Goal: Task Accomplishment & Management: Manage account settings

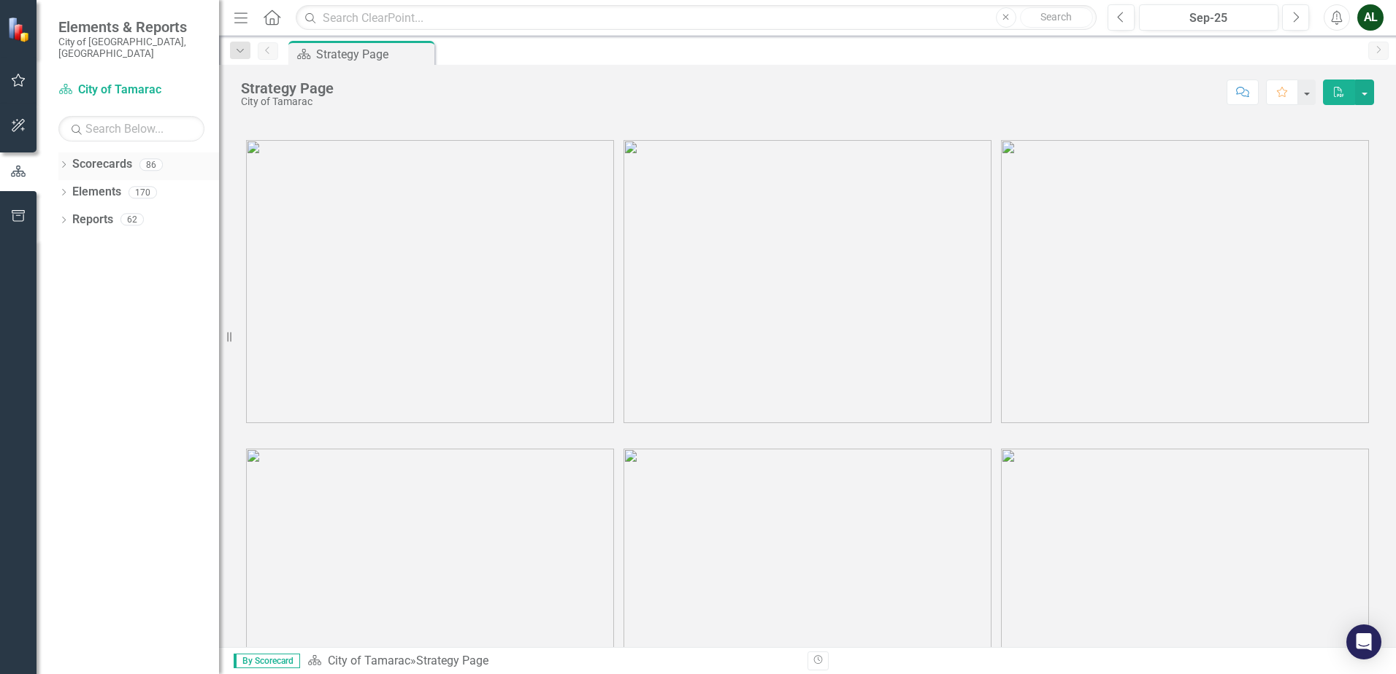
click at [120, 156] on link "Scorecards" at bounding box center [102, 164] width 60 height 17
click at [126, 82] on link "Scorecard City of Tamarac" at bounding box center [131, 90] width 146 height 17
click at [23, 82] on icon "button" at bounding box center [18, 80] width 15 height 12
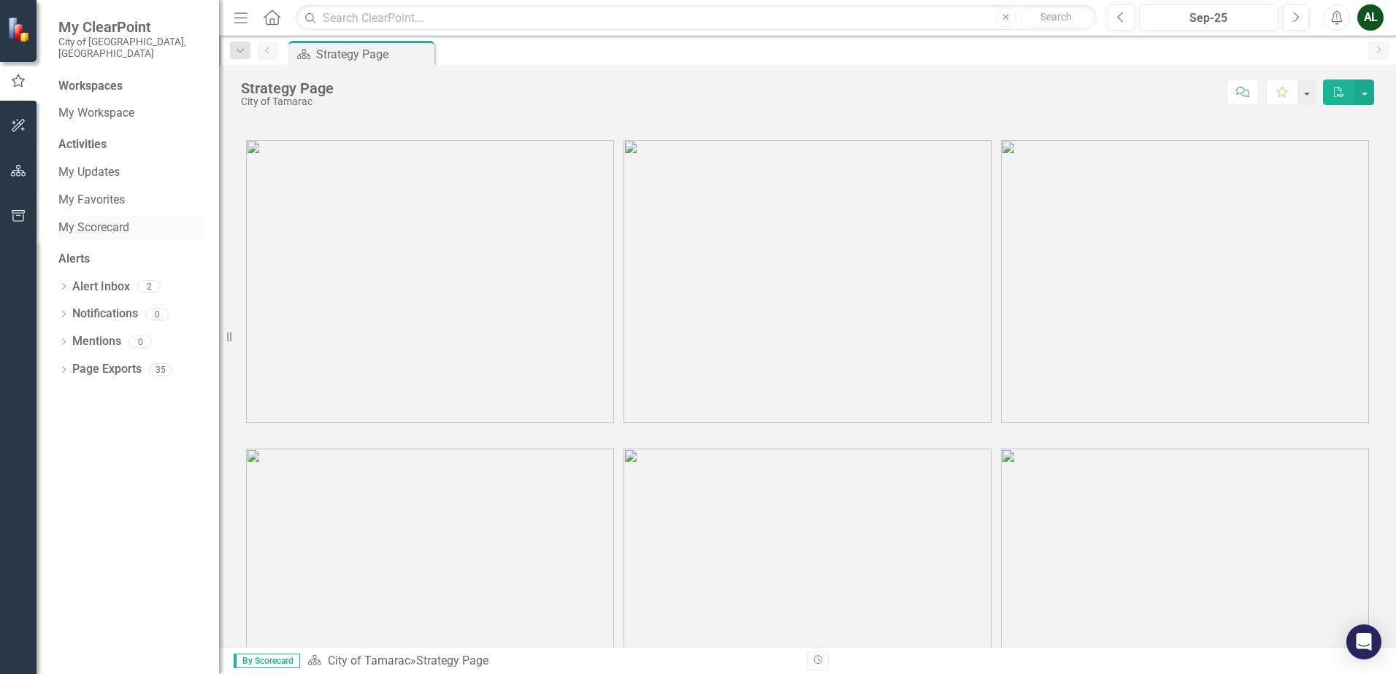
click at [99, 220] on link "My Scorecard" at bounding box center [131, 228] width 146 height 17
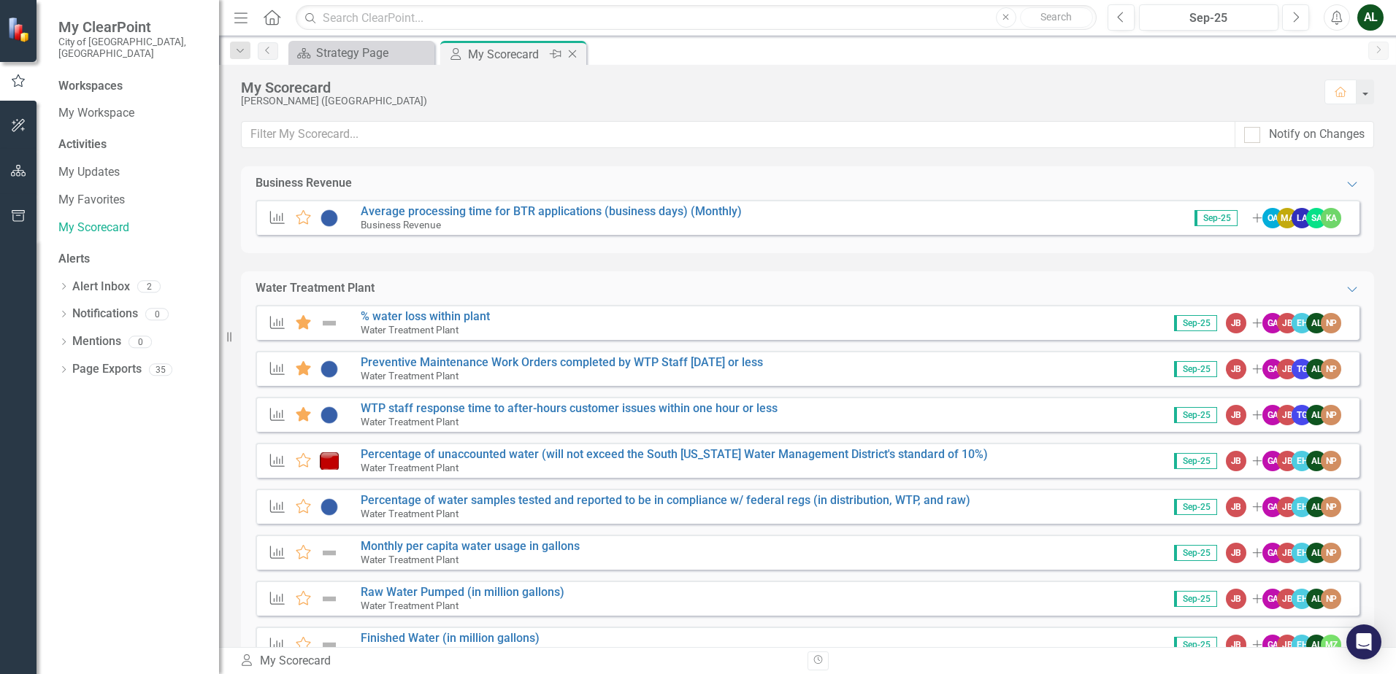
click at [490, 53] on div "My Scorecard" at bounding box center [507, 54] width 78 height 18
click at [358, 59] on div "Strategy Page" at bounding box center [364, 53] width 96 height 18
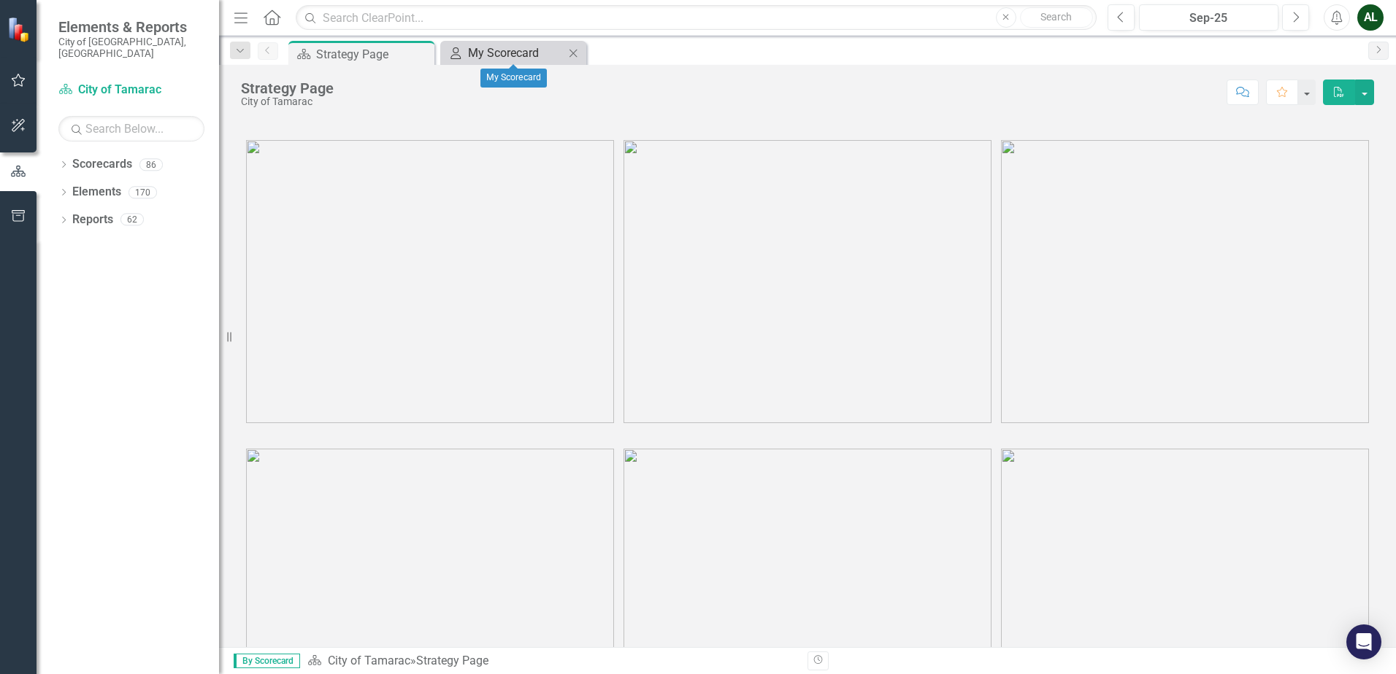
click at [487, 53] on div "My Scorecard" at bounding box center [516, 53] width 96 height 18
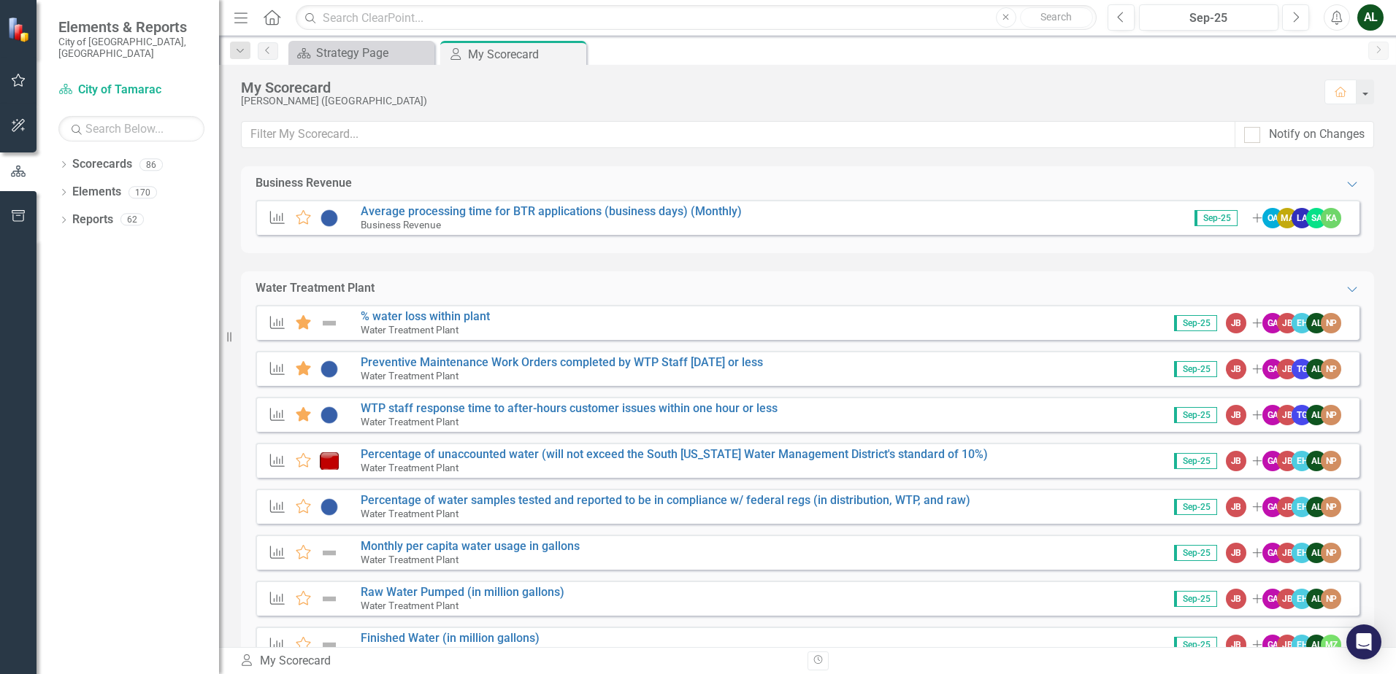
scroll to position [51, 0]
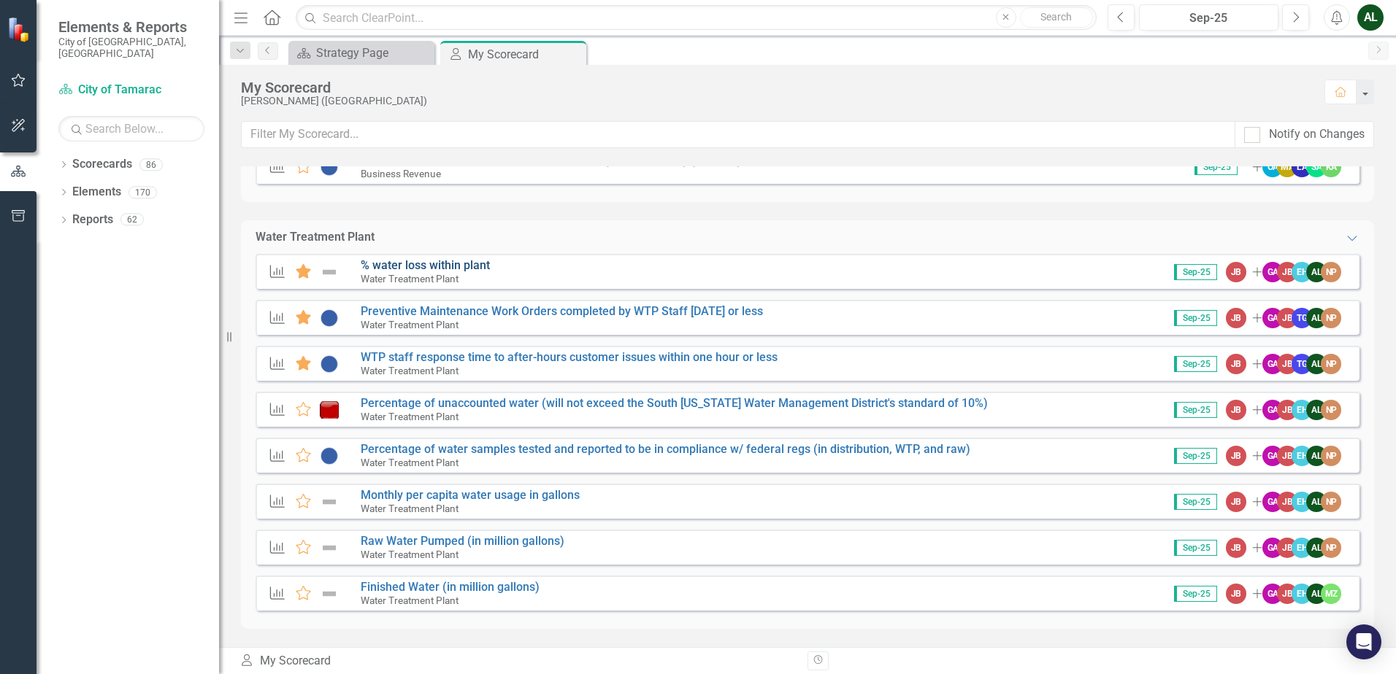
click at [415, 260] on link "% water loss within plant" at bounding box center [425, 265] width 129 height 14
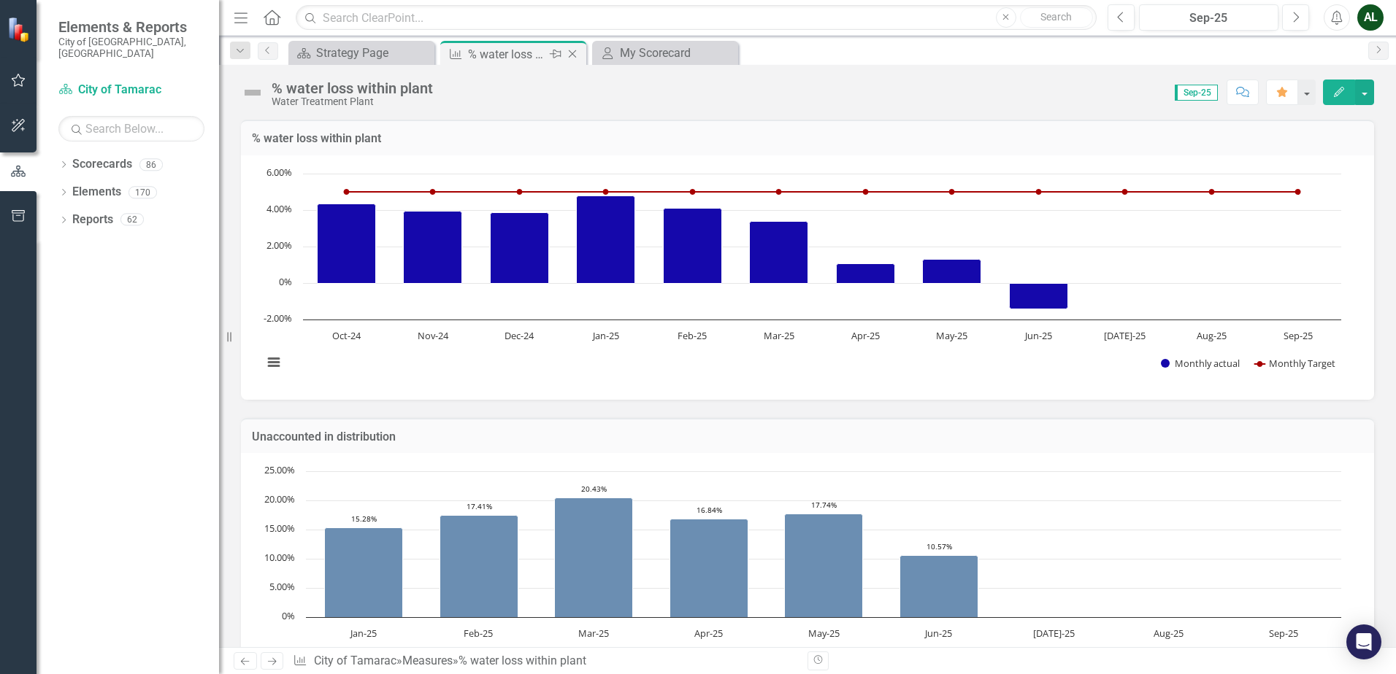
click at [570, 54] on icon "Close" at bounding box center [572, 54] width 15 height 12
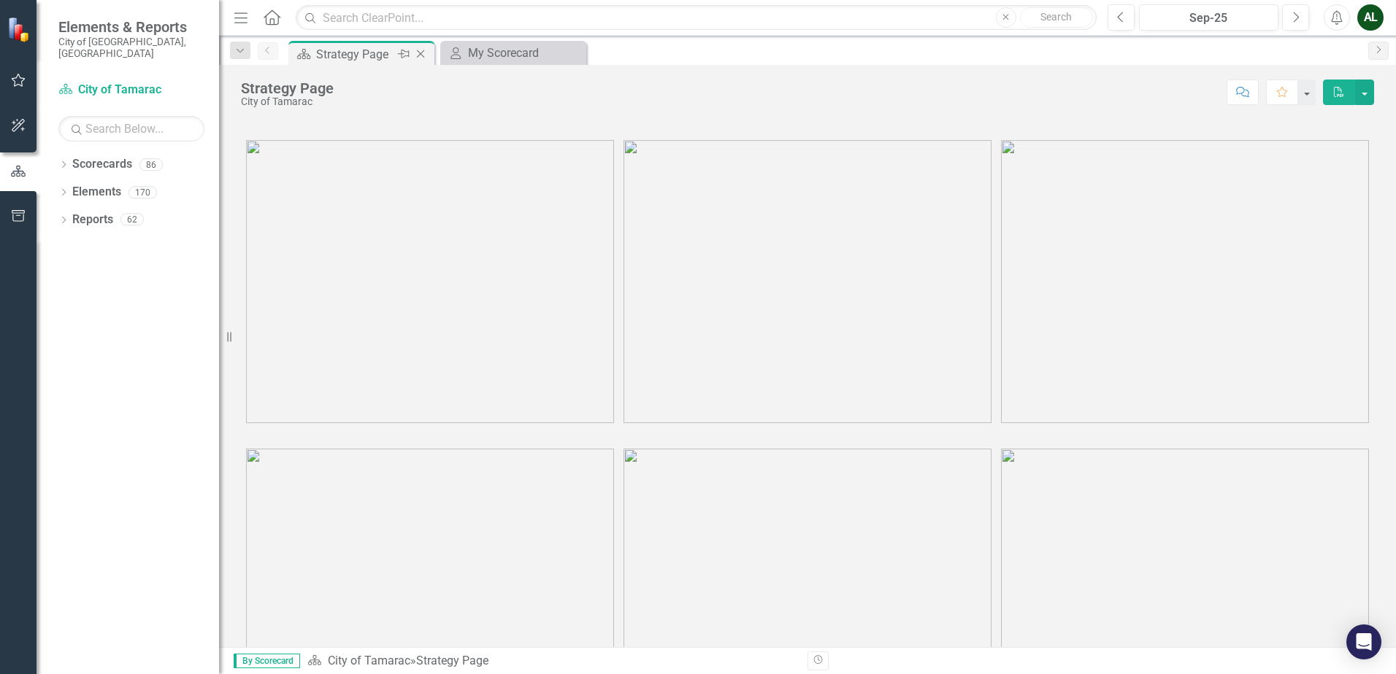
click at [363, 56] on div "Strategy Page" at bounding box center [355, 54] width 78 height 18
click at [108, 159] on link "Scorecards" at bounding box center [102, 164] width 60 height 17
click at [18, 80] on icon "button" at bounding box center [18, 80] width 15 height 12
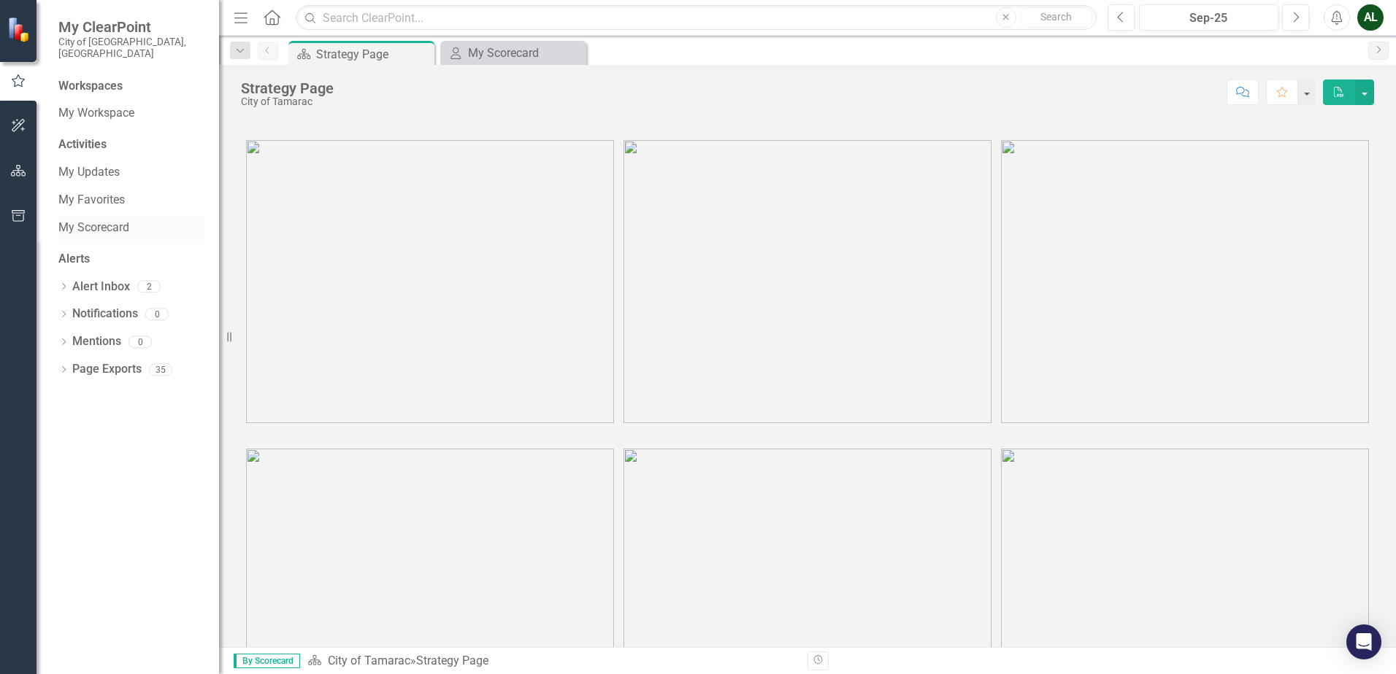
click at [99, 220] on link "My Scorecard" at bounding box center [131, 228] width 146 height 17
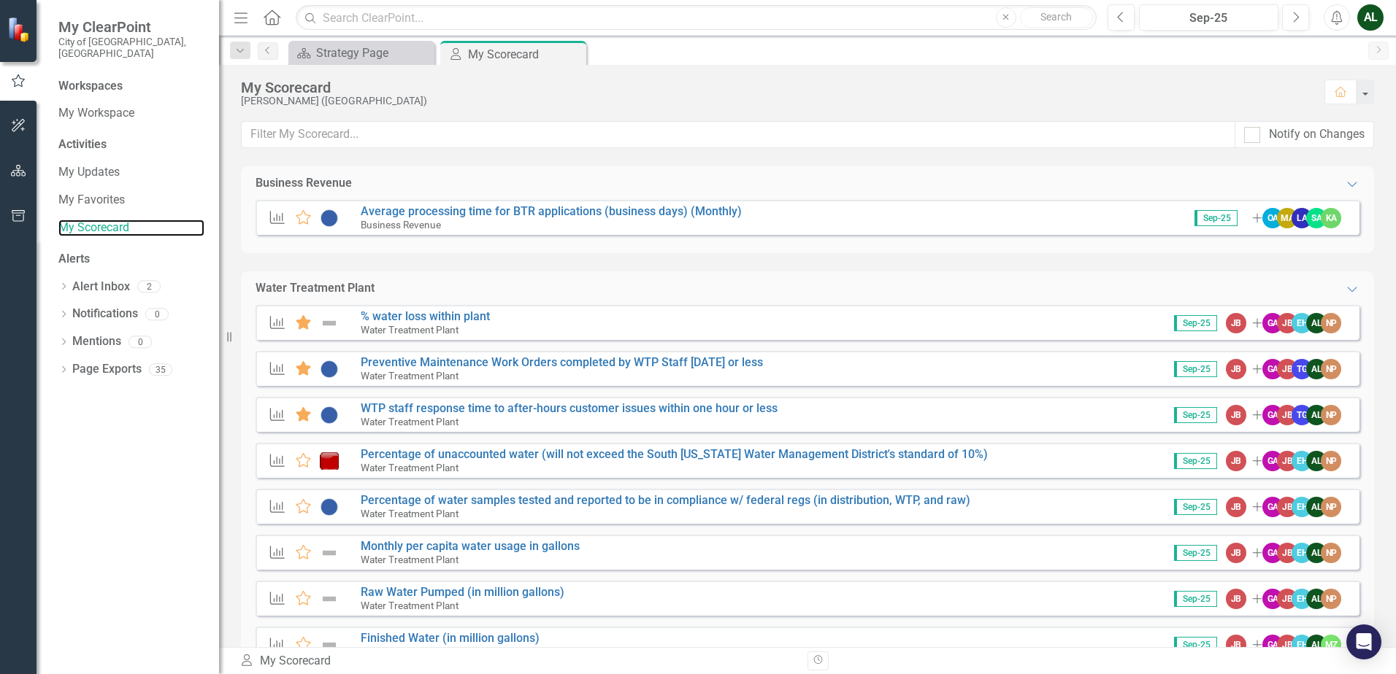
scroll to position [51, 0]
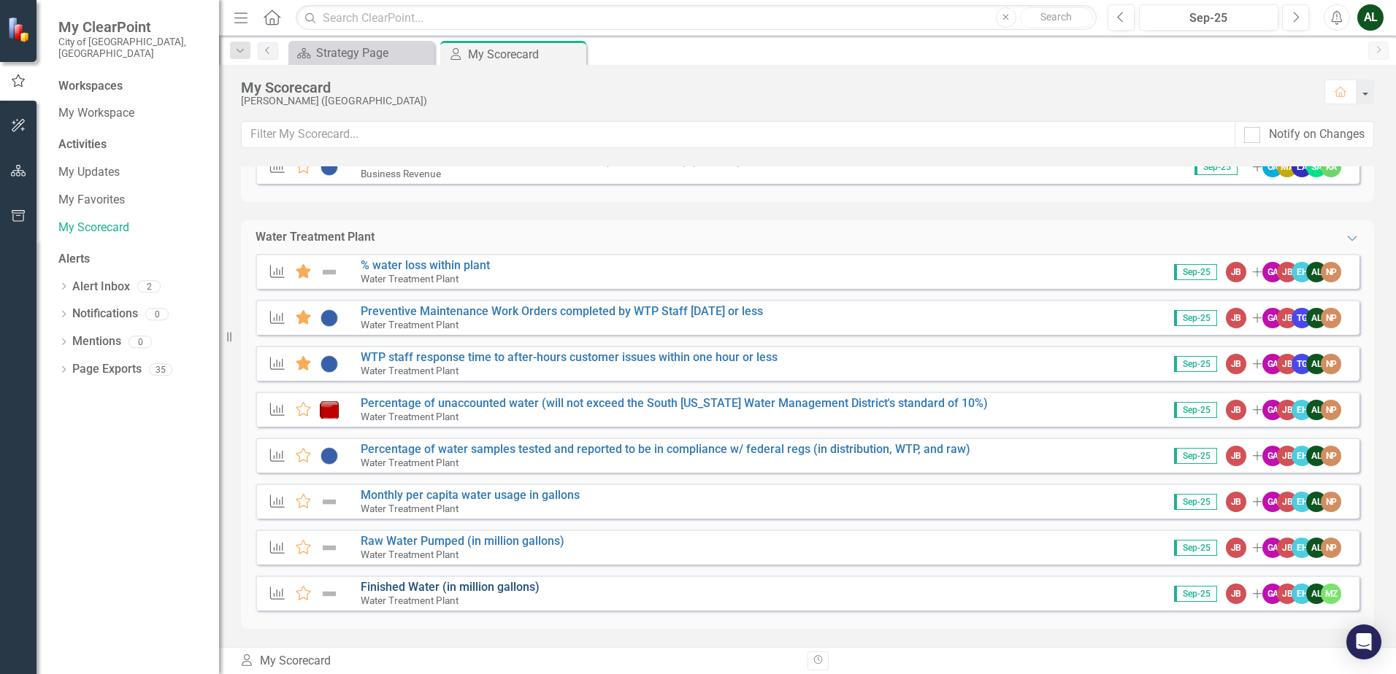
click at [409, 587] on link "Finished Water (in million gallons)" at bounding box center [450, 587] width 179 height 14
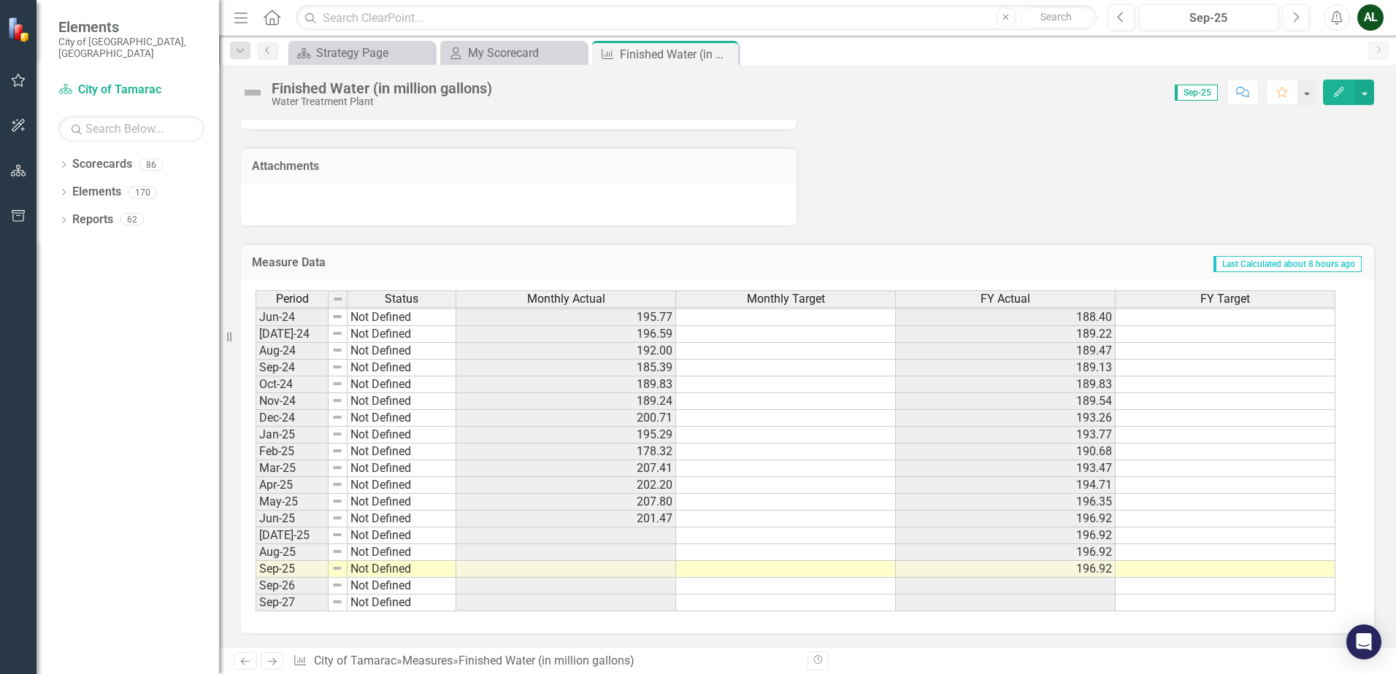
scroll to position [860, 0]
click at [524, 43] on div "My Scorecard My Scorecard Close" at bounding box center [513, 53] width 146 height 24
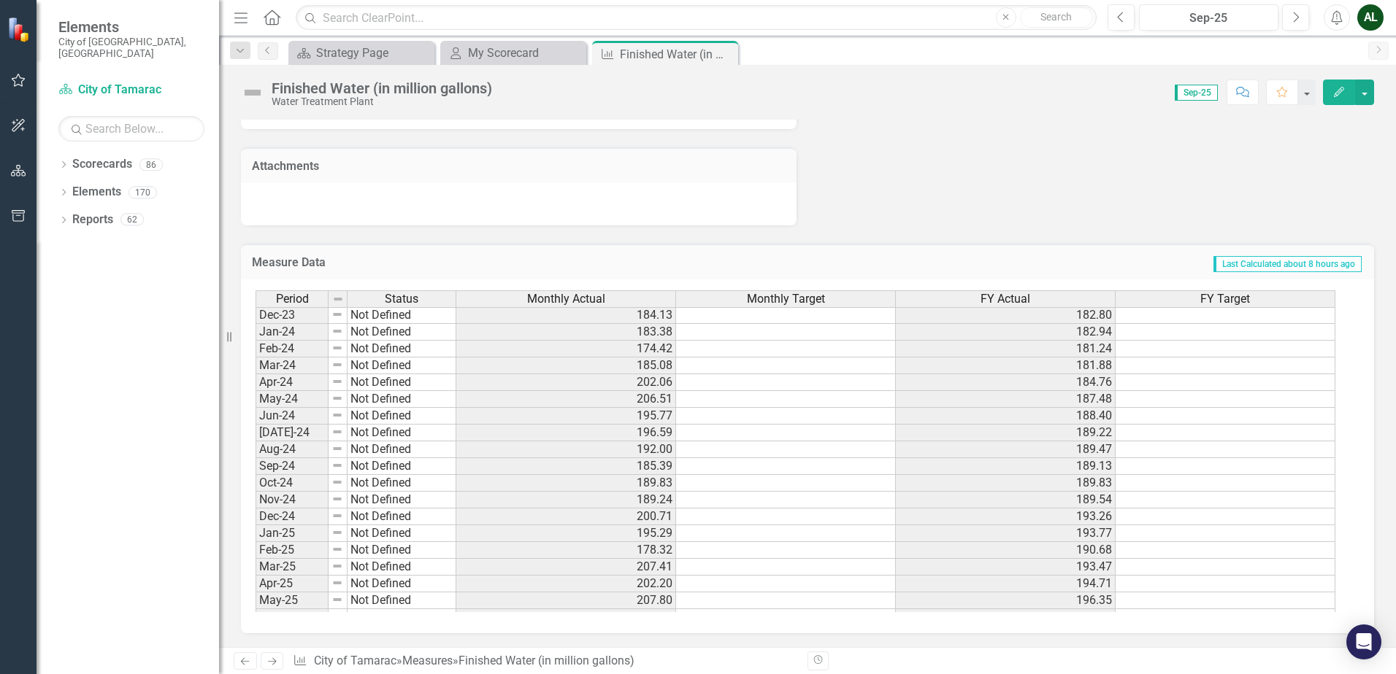
scroll to position [0, 0]
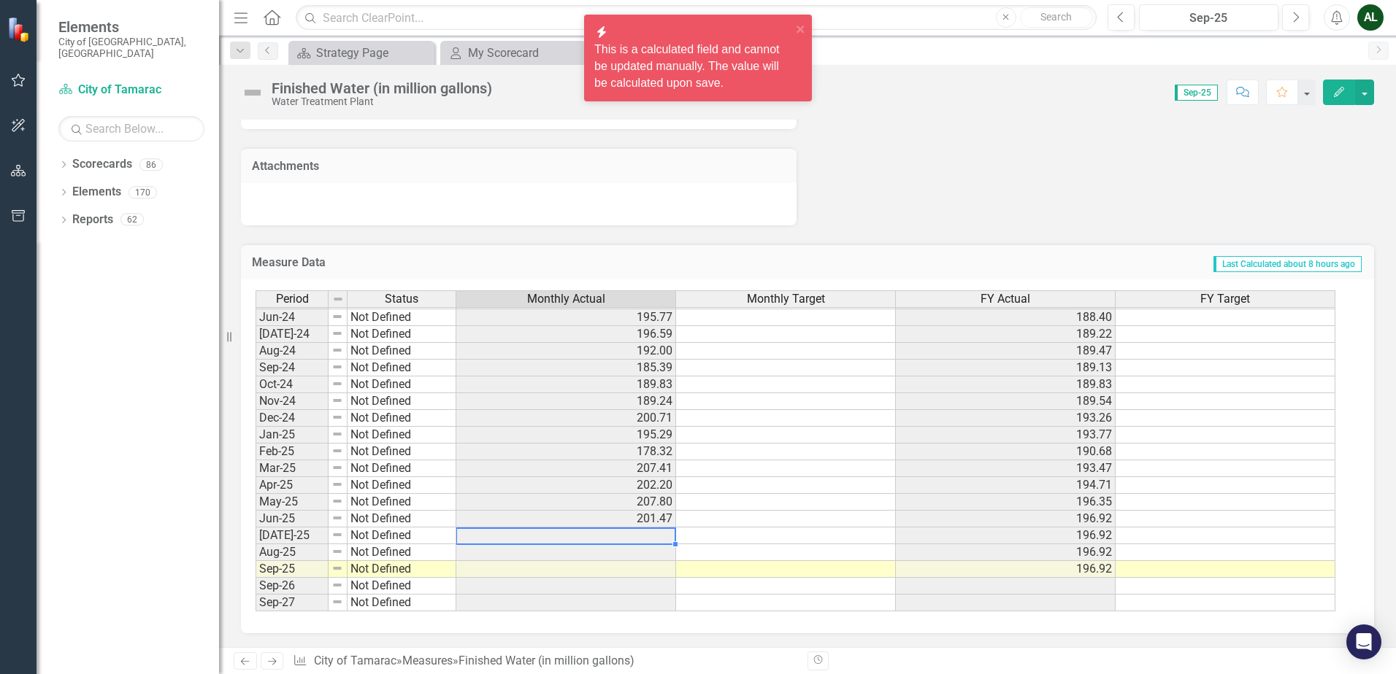
click at [646, 539] on td at bounding box center [566, 536] width 220 height 17
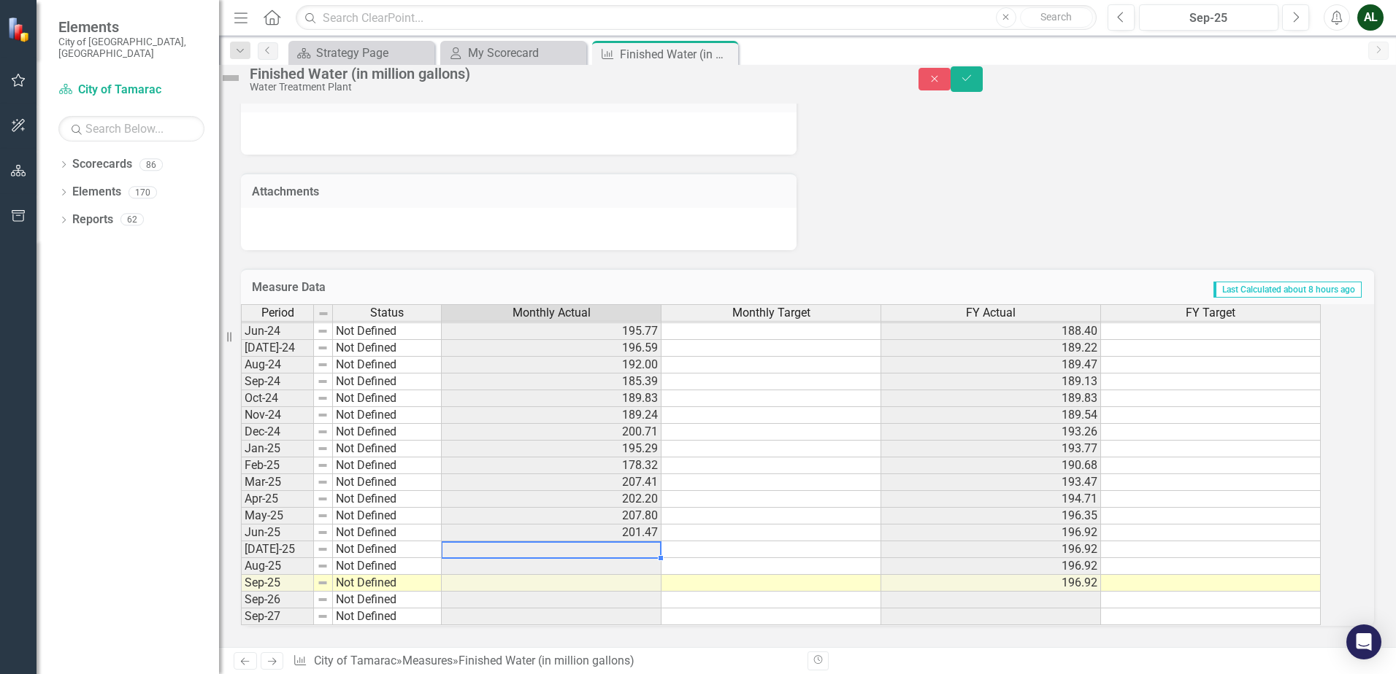
click at [646, 542] on td at bounding box center [552, 550] width 220 height 17
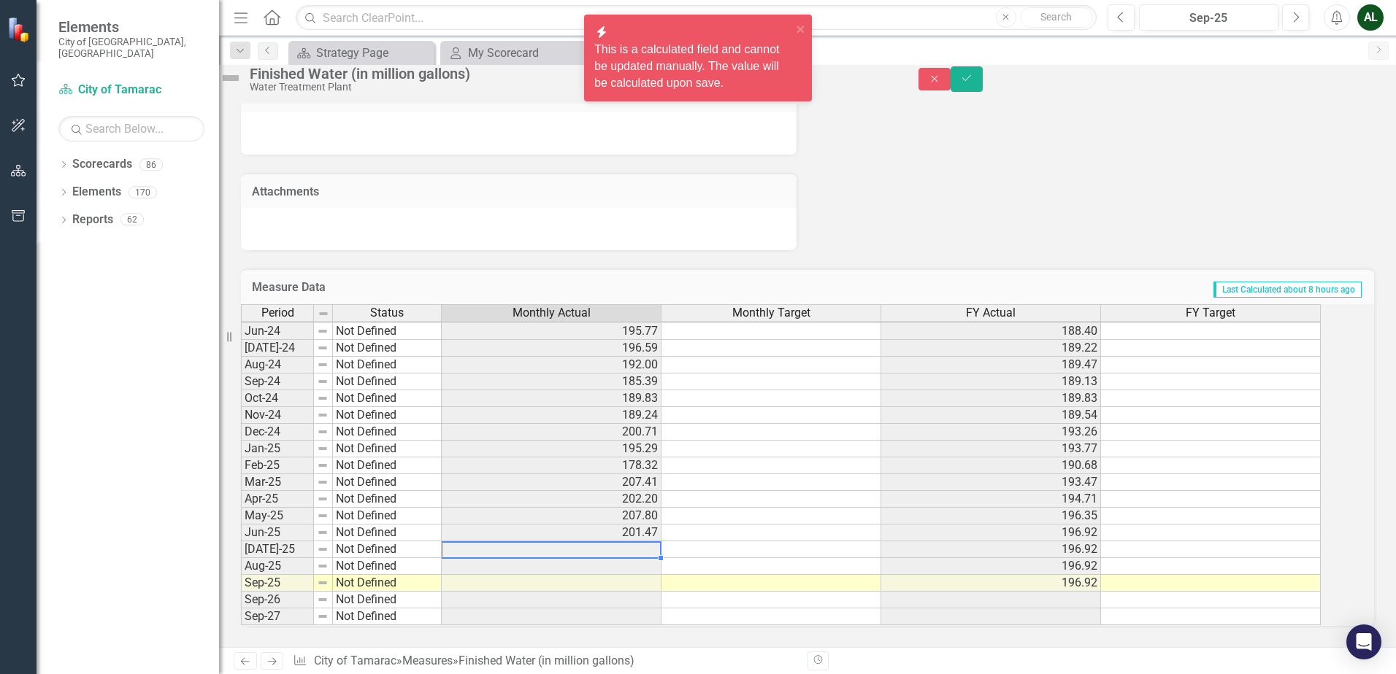
click at [646, 542] on td at bounding box center [552, 550] width 220 height 17
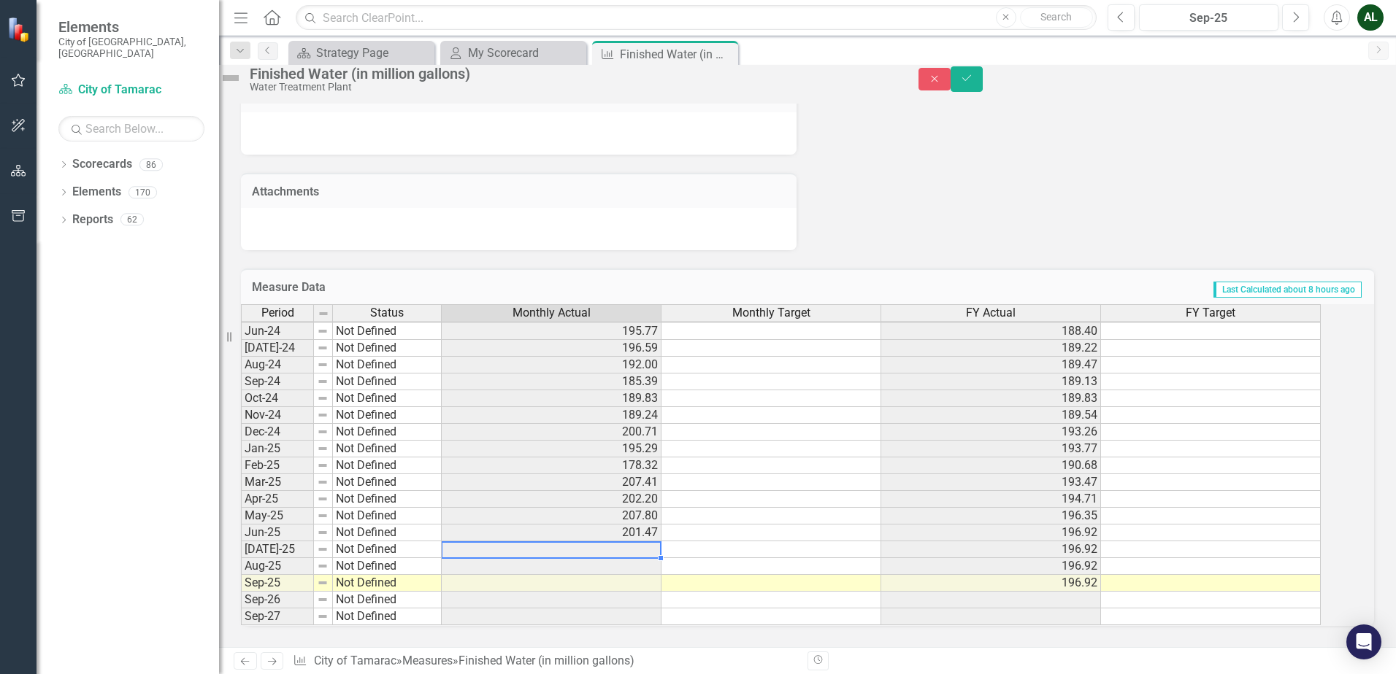
click at [644, 542] on td at bounding box center [552, 550] width 220 height 17
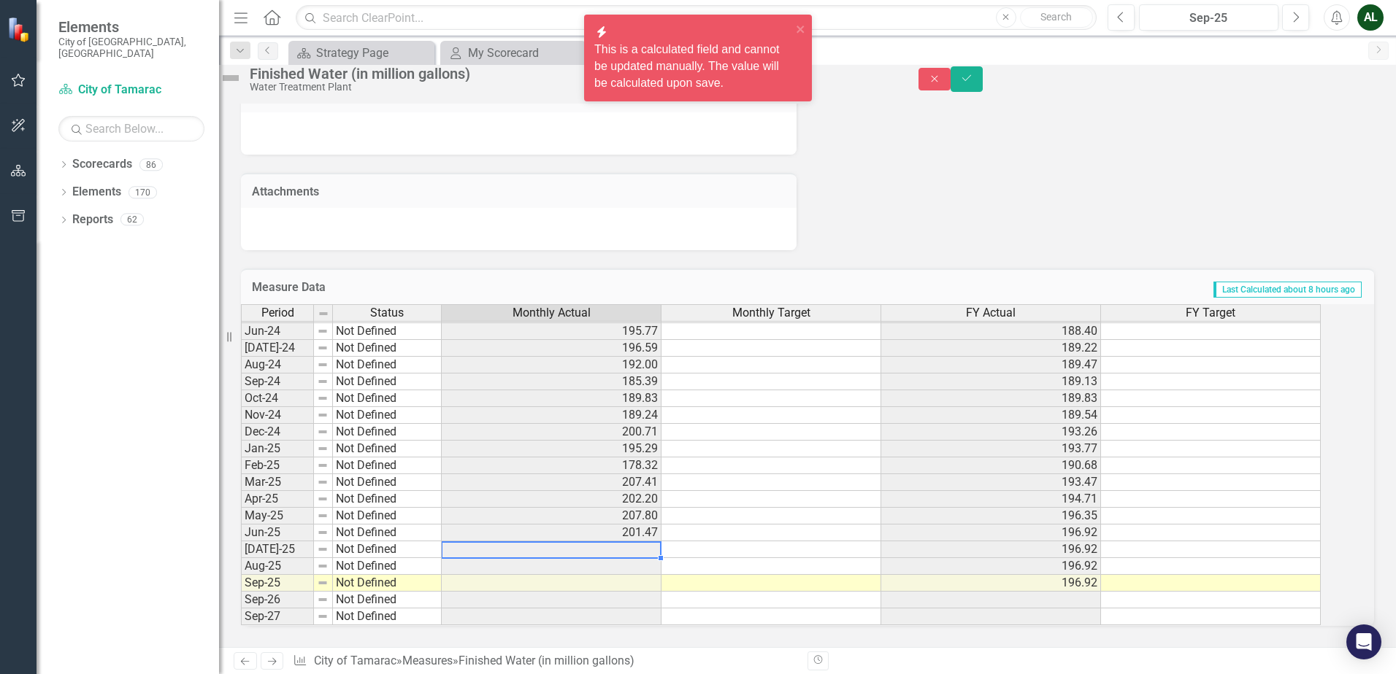
click at [644, 542] on td at bounding box center [552, 550] width 220 height 17
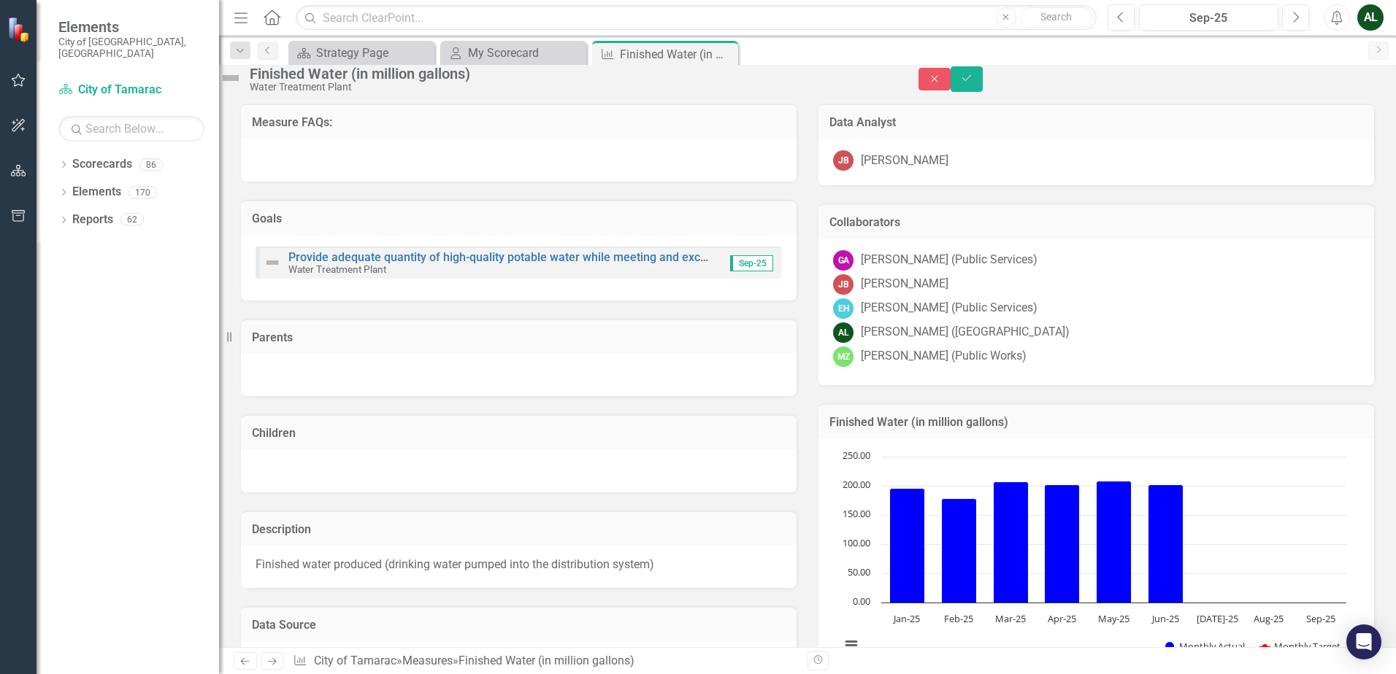
drag, startPoint x: 723, startPoint y: 55, endPoint x: 703, endPoint y: 60, distance: 20.4
click at [0, 0] on icon "Close" at bounding box center [0, 0] width 0 height 0
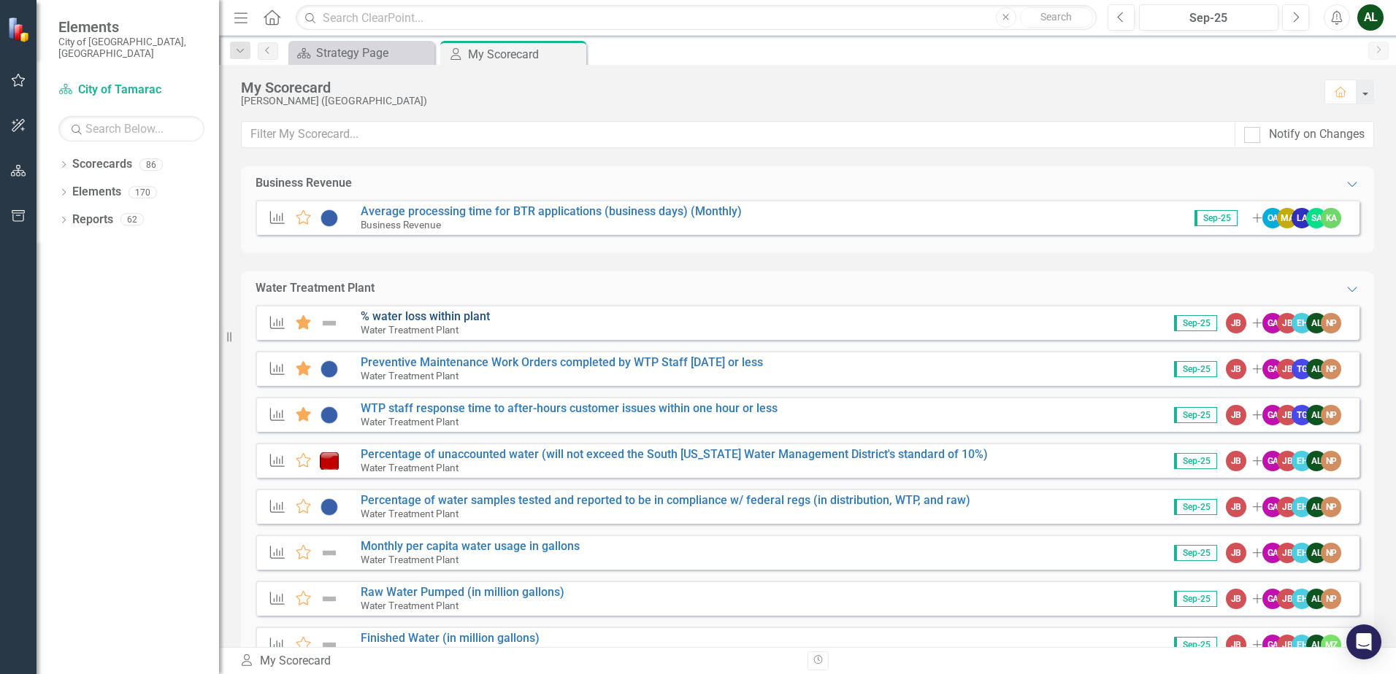
click at [426, 320] on link "% water loss within plant" at bounding box center [425, 316] width 129 height 14
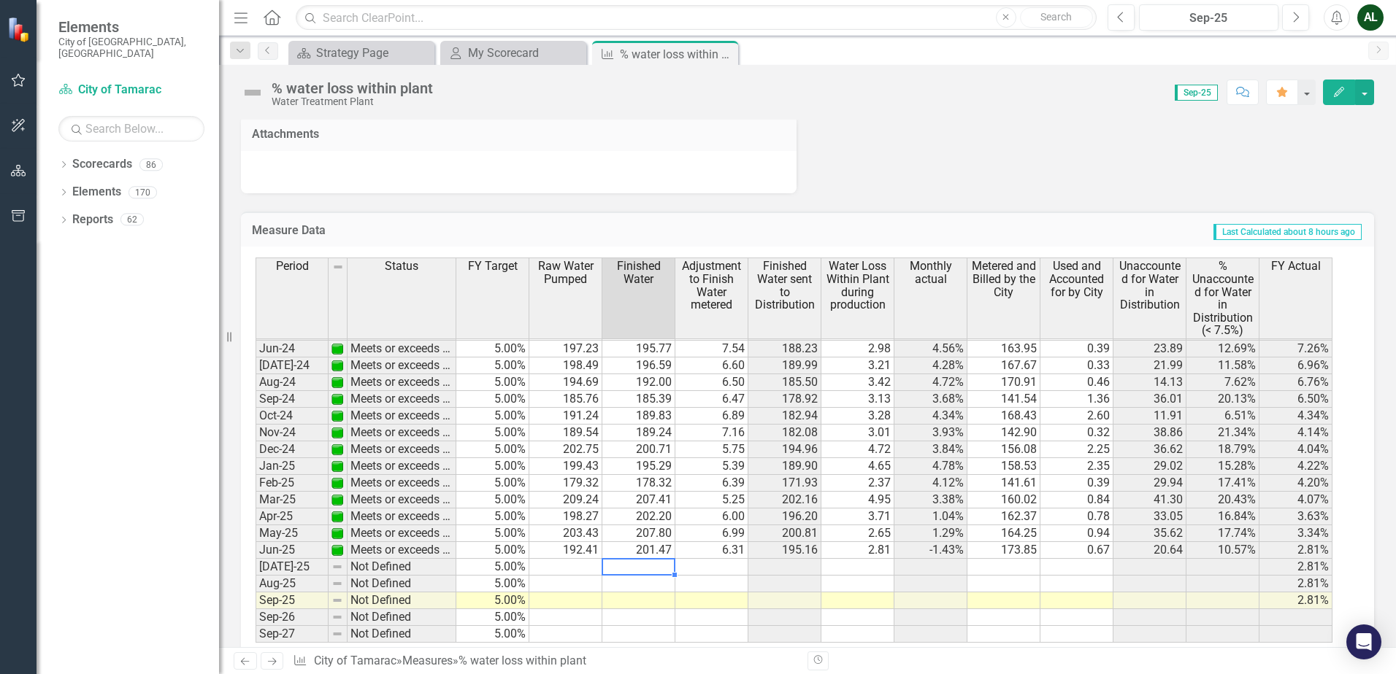
click at [647, 536] on tbody "Feb-23 Below target 5.00% 175.56 167.42 5.68 161.74 2.03 7.87% 167.91 2.86 -9.0…" at bounding box center [793, 358] width 1077 height 572
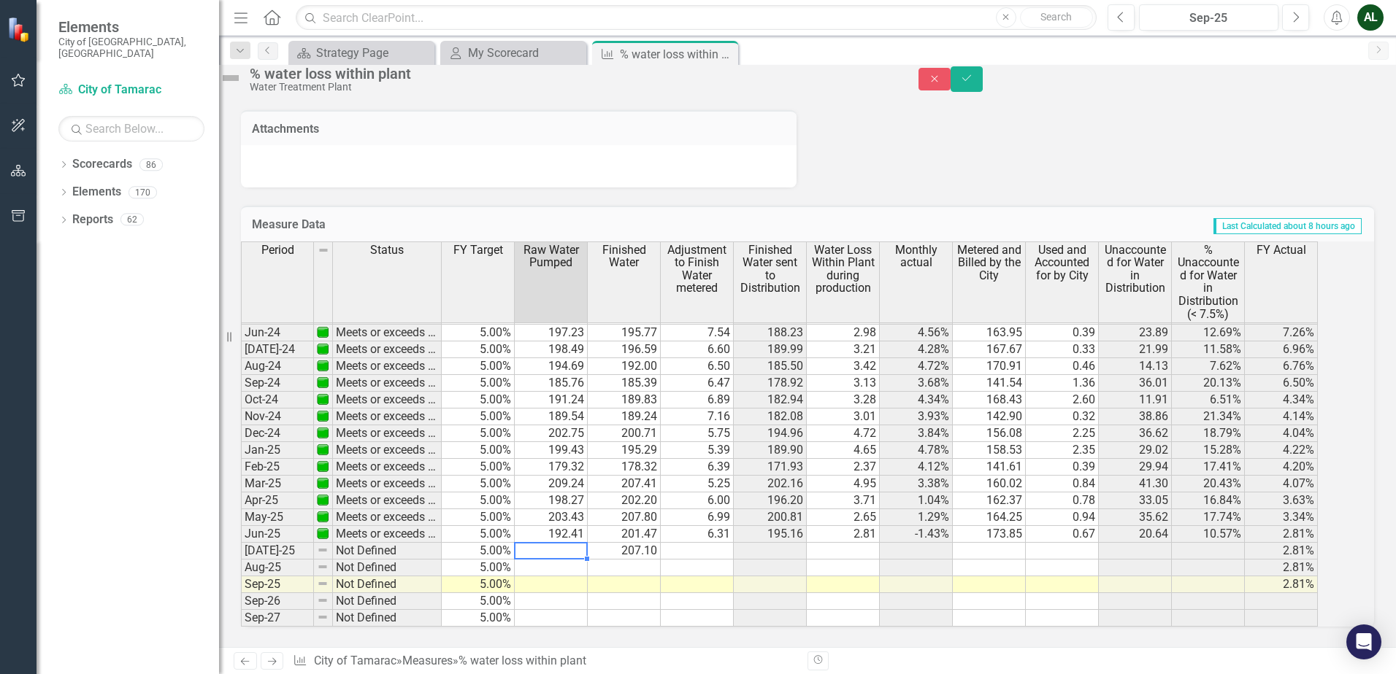
click at [571, 543] on td at bounding box center [551, 551] width 73 height 17
type textarea "197.620"
click at [725, 543] on td at bounding box center [697, 551] width 73 height 17
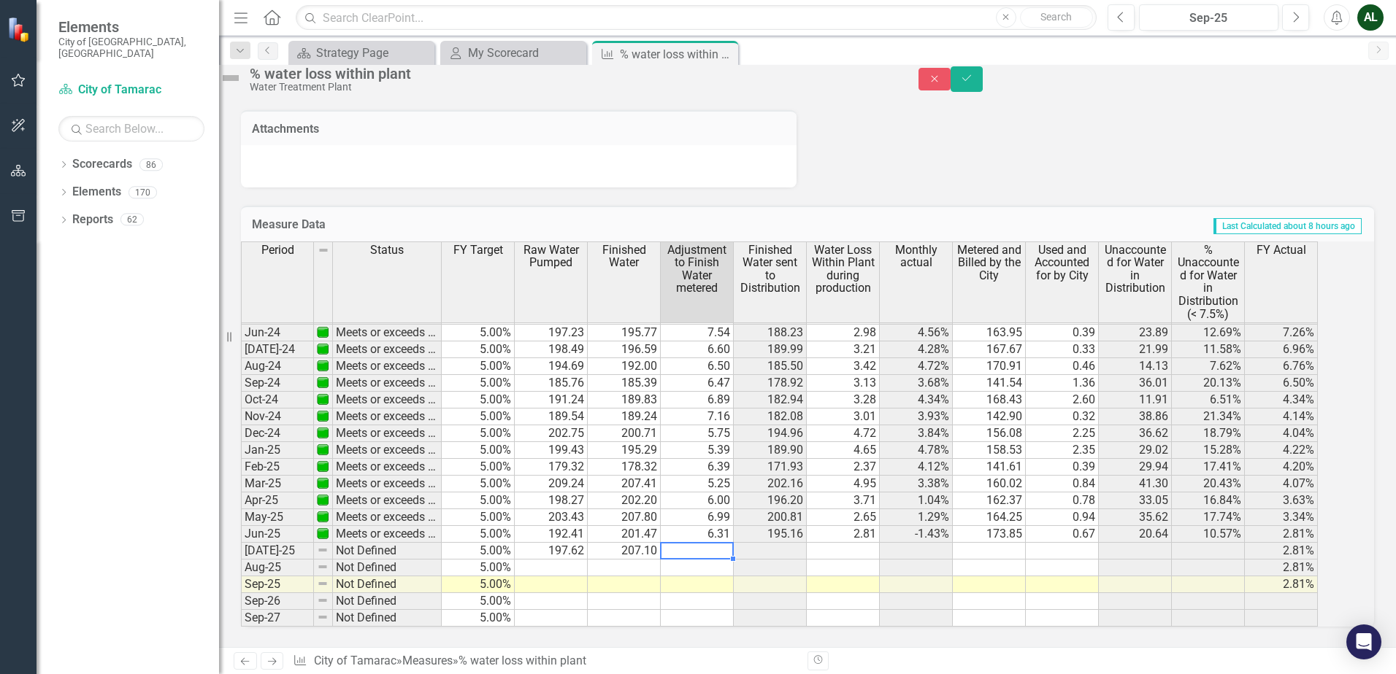
click at [1098, 527] on td "0.67" at bounding box center [1061, 534] width 73 height 17
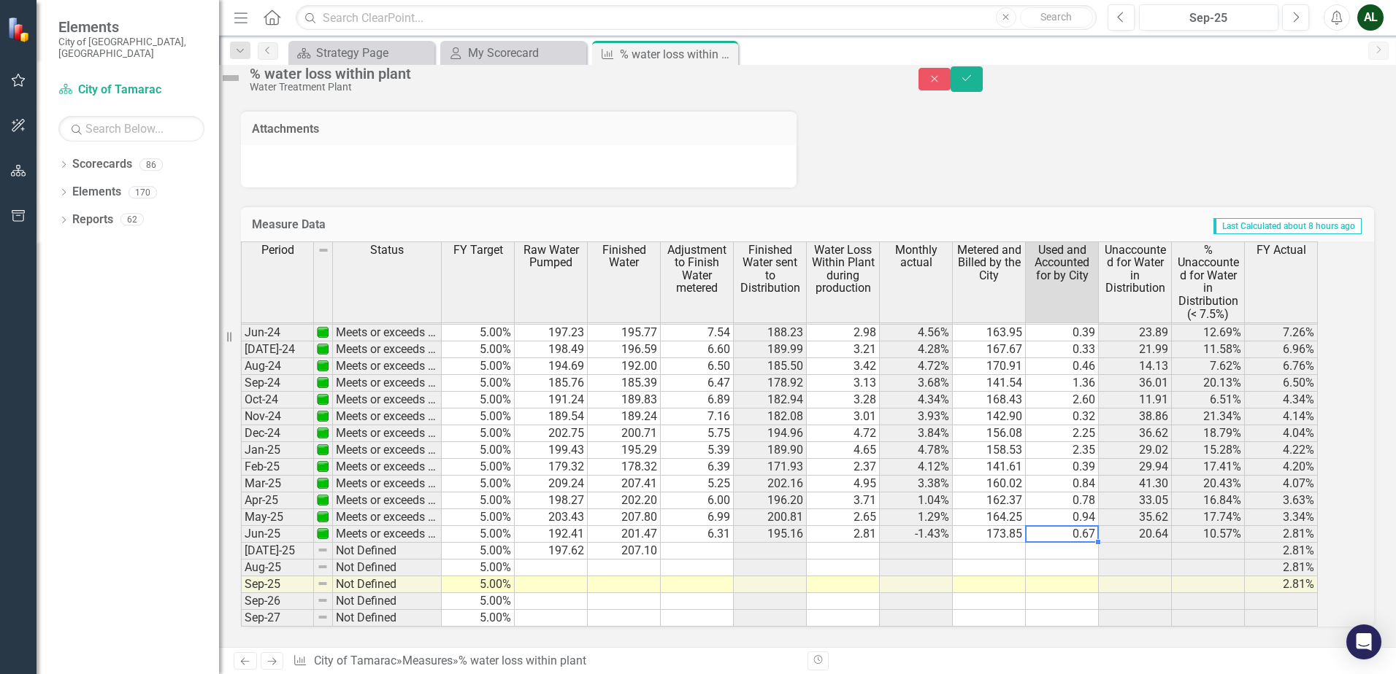
click at [1065, 526] on td "0.67" at bounding box center [1061, 534] width 73 height 17
click at [1082, 526] on textarea "197.620" at bounding box center [1062, 535] width 74 height 18
click at [1076, 509] on td "0.94" at bounding box center [1061, 517] width 73 height 17
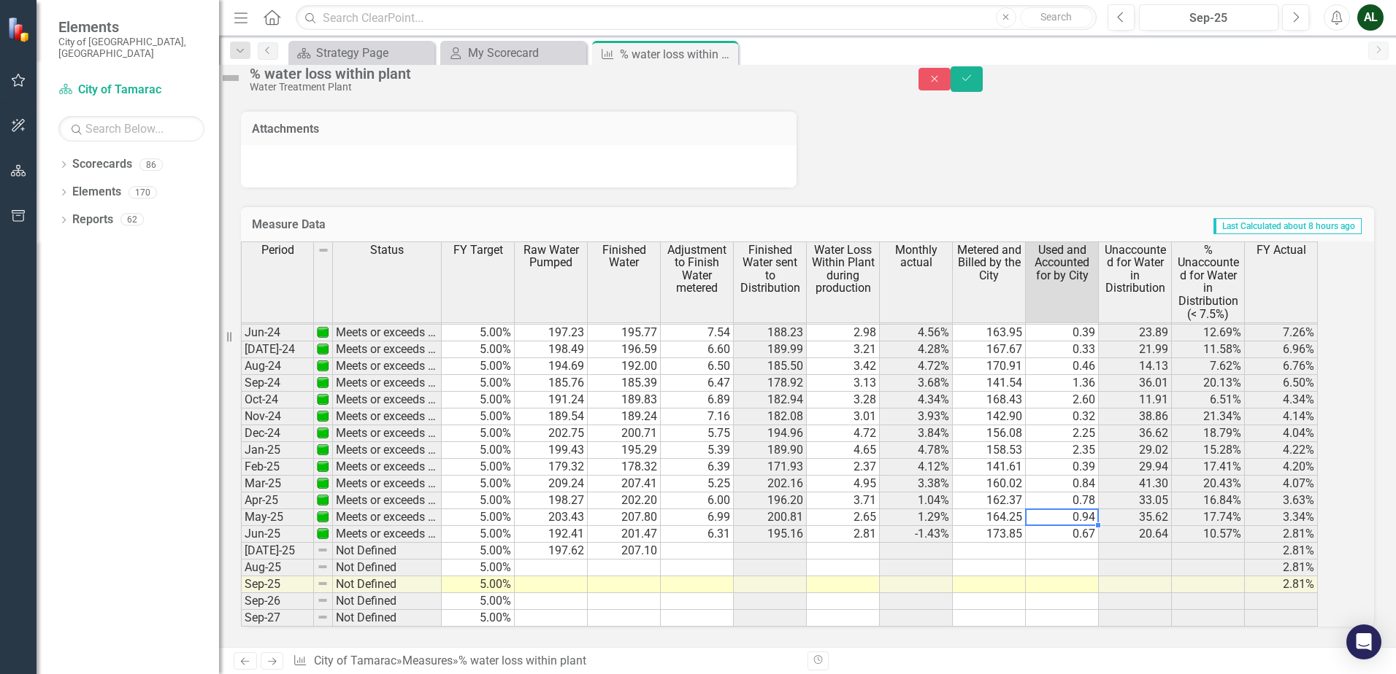
click at [1076, 509] on td "0.94" at bounding box center [1061, 517] width 73 height 17
click at [1063, 526] on td "0.67" at bounding box center [1061, 534] width 73 height 17
click at [731, 526] on td "6.31" at bounding box center [697, 534] width 73 height 17
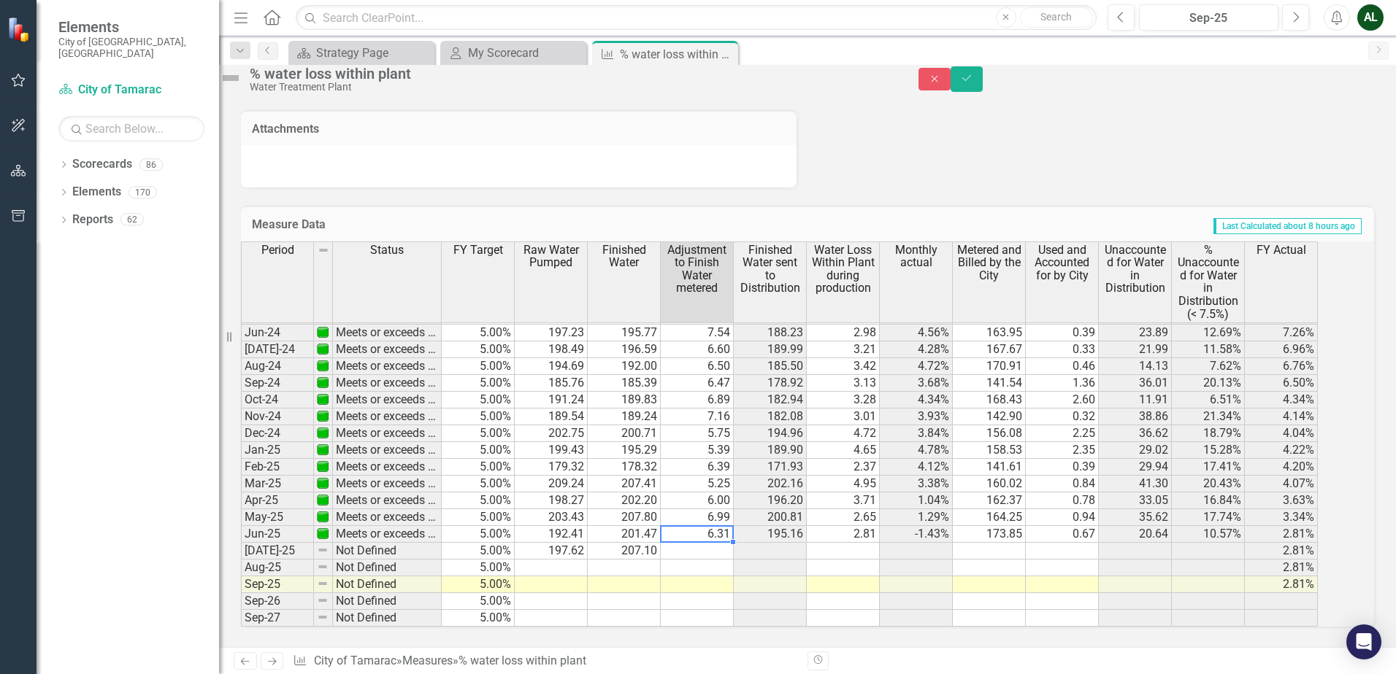
click at [731, 526] on td "6.31" at bounding box center [697, 534] width 73 height 17
click at [732, 526] on textarea "197.620" at bounding box center [697, 535] width 74 height 18
click at [773, 526] on td "195.16" at bounding box center [770, 534] width 73 height 17
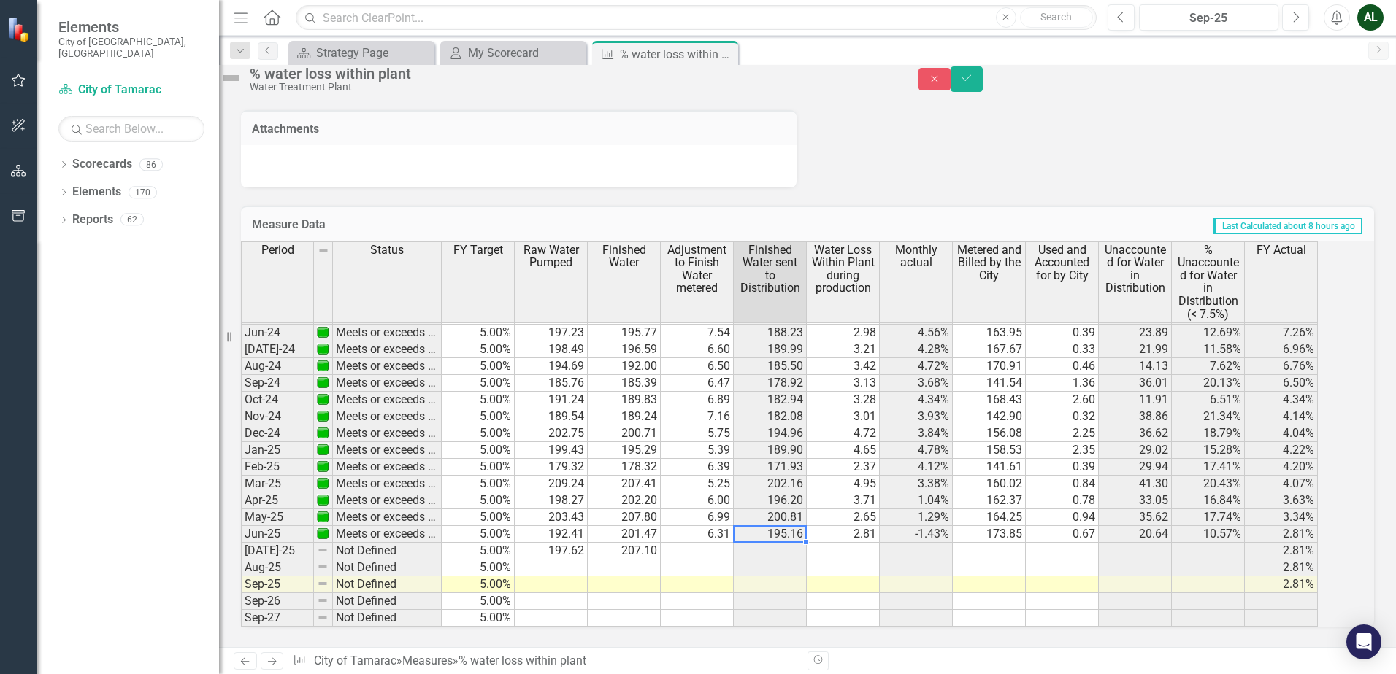
click at [851, 526] on td "2.81" at bounding box center [843, 534] width 73 height 17
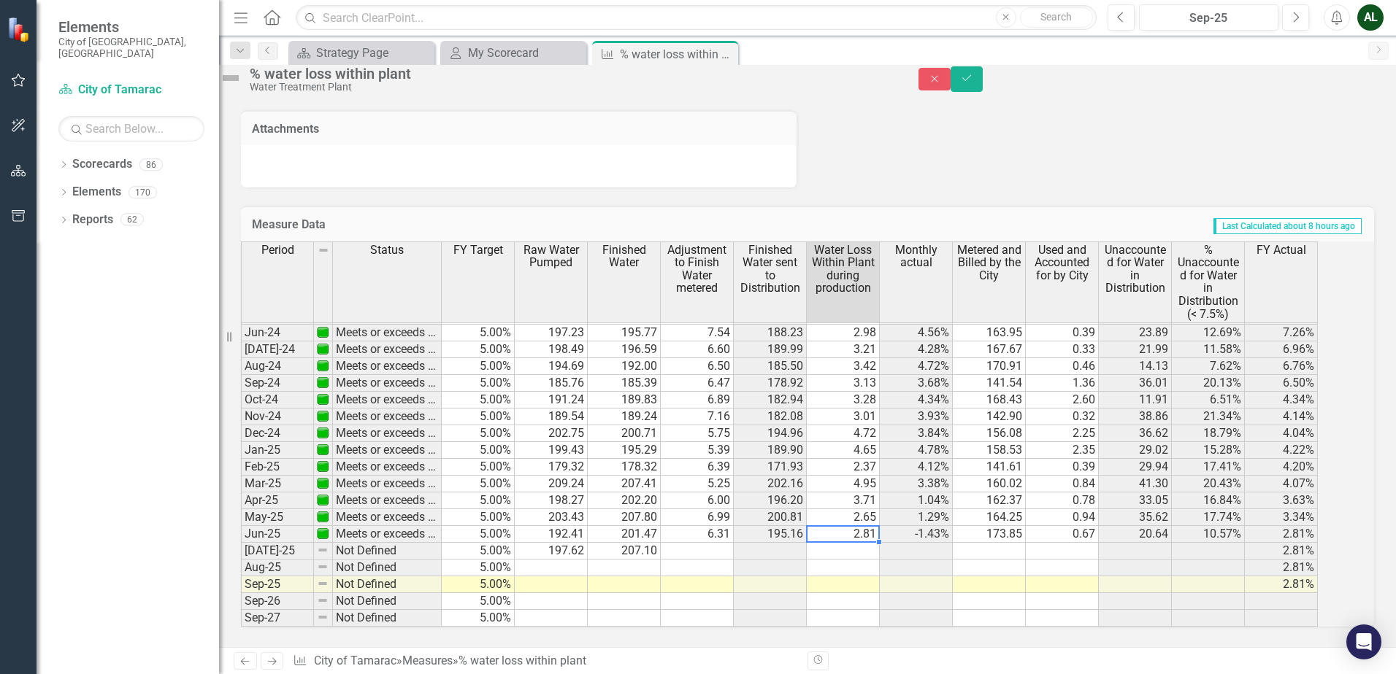
click at [1009, 543] on td at bounding box center [989, 551] width 73 height 17
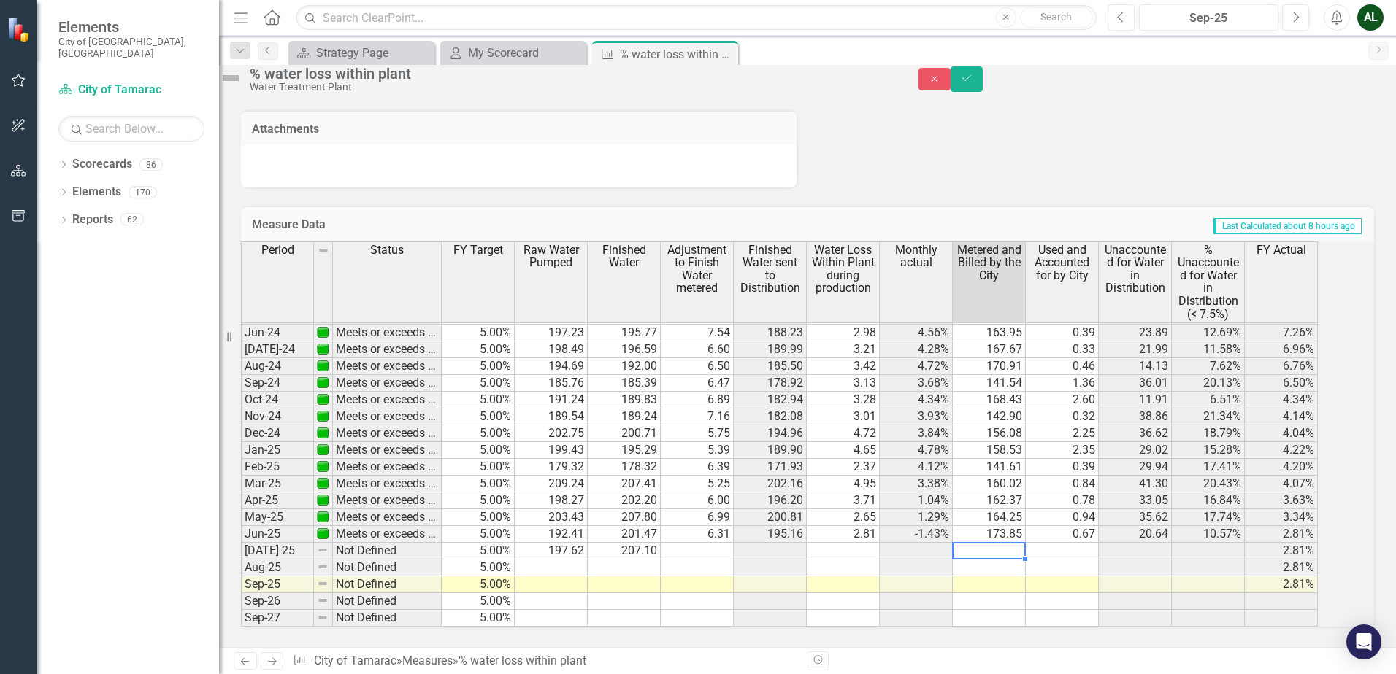
click at [1009, 543] on td at bounding box center [989, 551] width 73 height 17
click at [1081, 543] on td at bounding box center [1061, 551] width 73 height 17
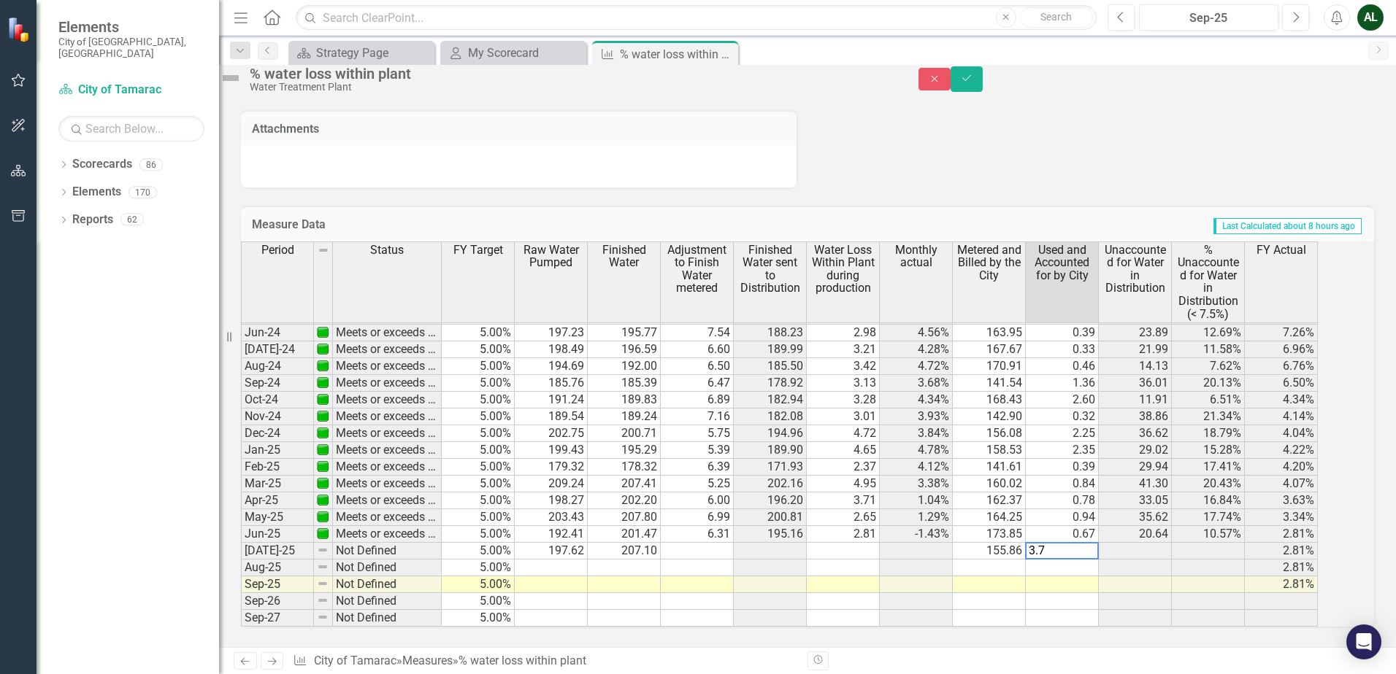
type textarea "3.7"
click at [1128, 543] on td at bounding box center [1134, 551] width 73 height 17
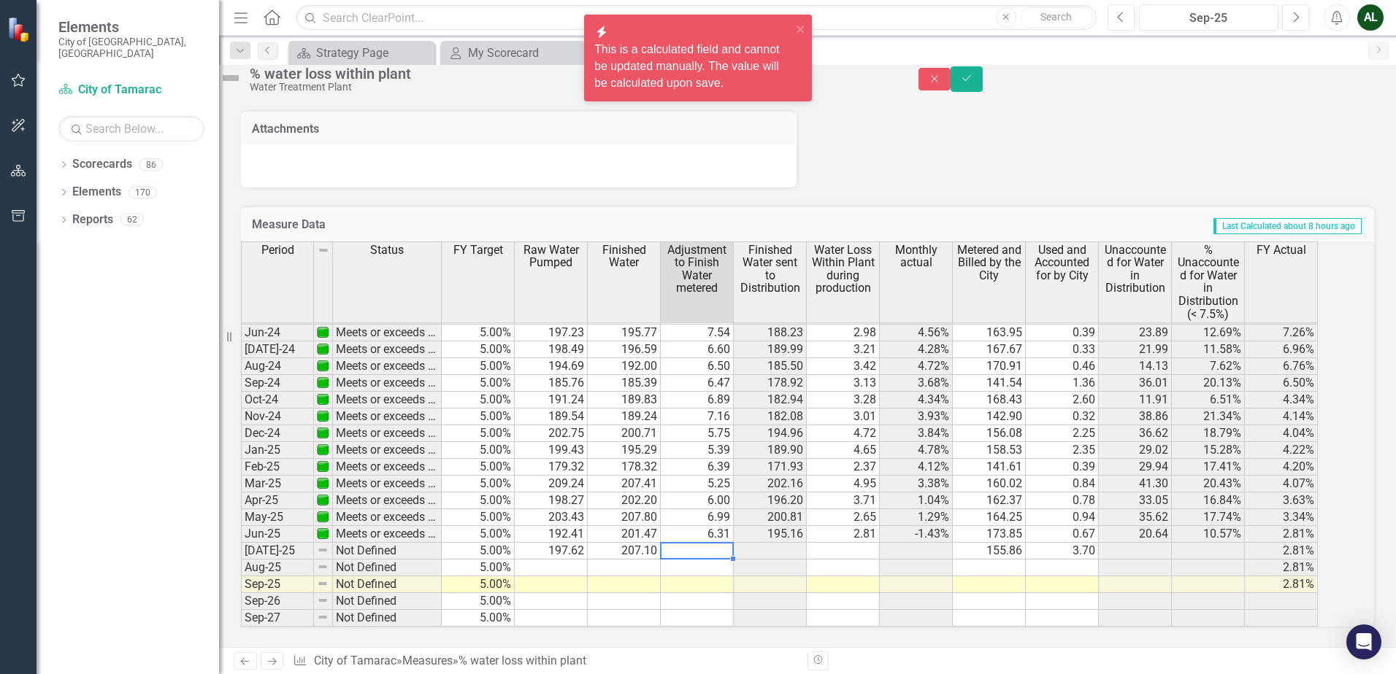
click at [720, 543] on td at bounding box center [697, 551] width 73 height 17
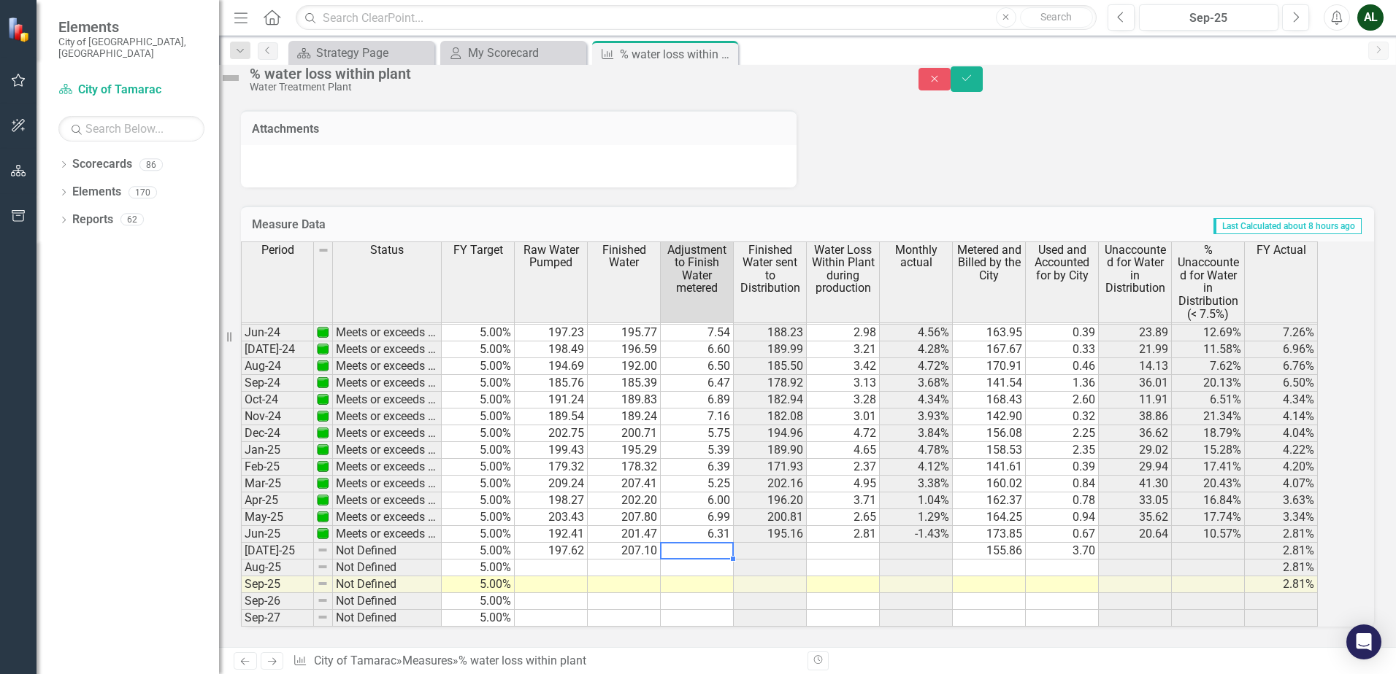
click at [734, 543] on td at bounding box center [697, 551] width 73 height 17
type textarea "9"
type textarea "6.957"
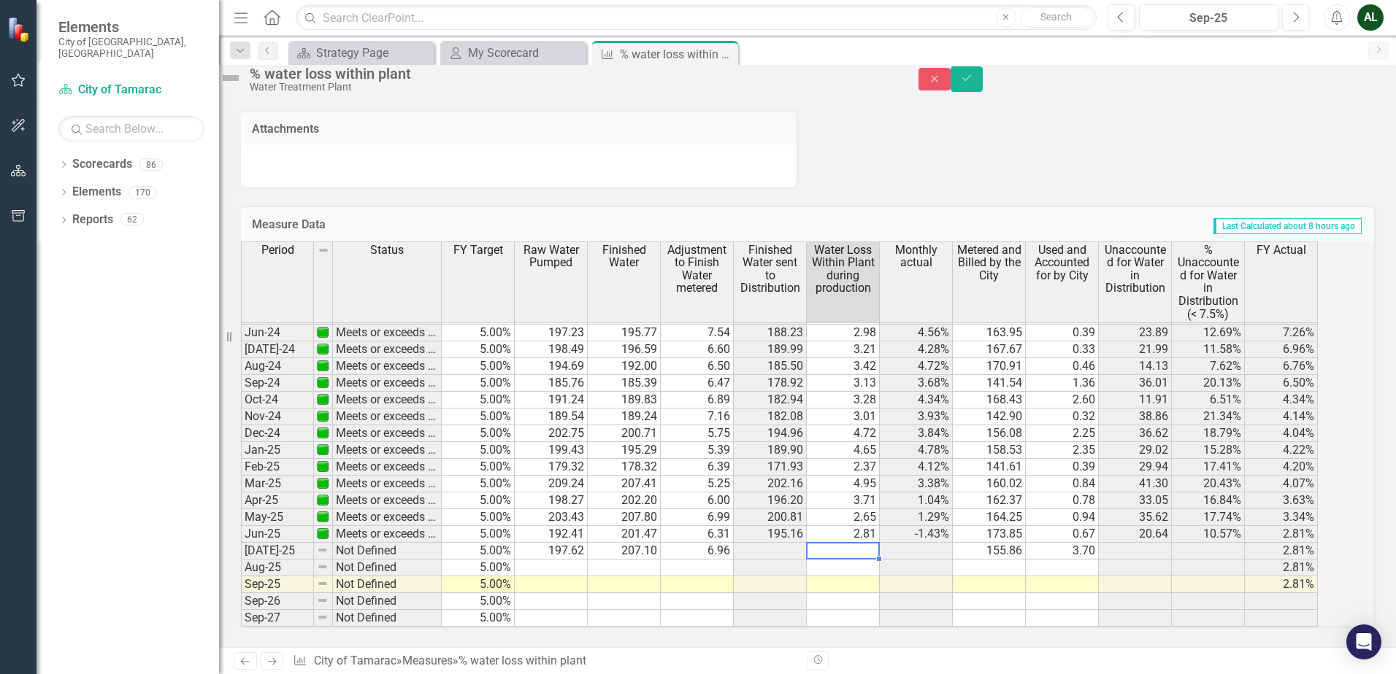
click at [855, 543] on td at bounding box center [843, 551] width 73 height 17
type textarea "2.785364"
click at [973, 83] on icon "Save" at bounding box center [966, 78] width 13 height 10
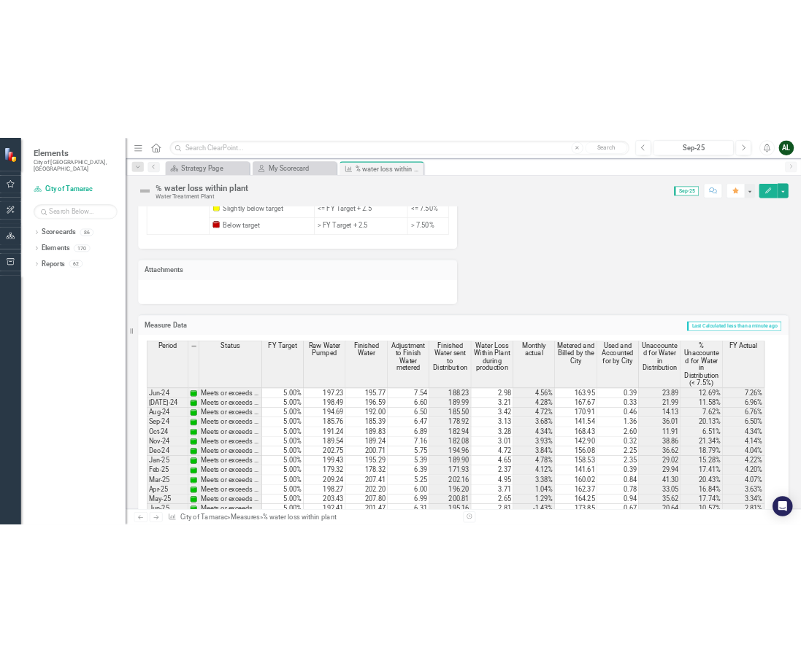
scroll to position [1703, 0]
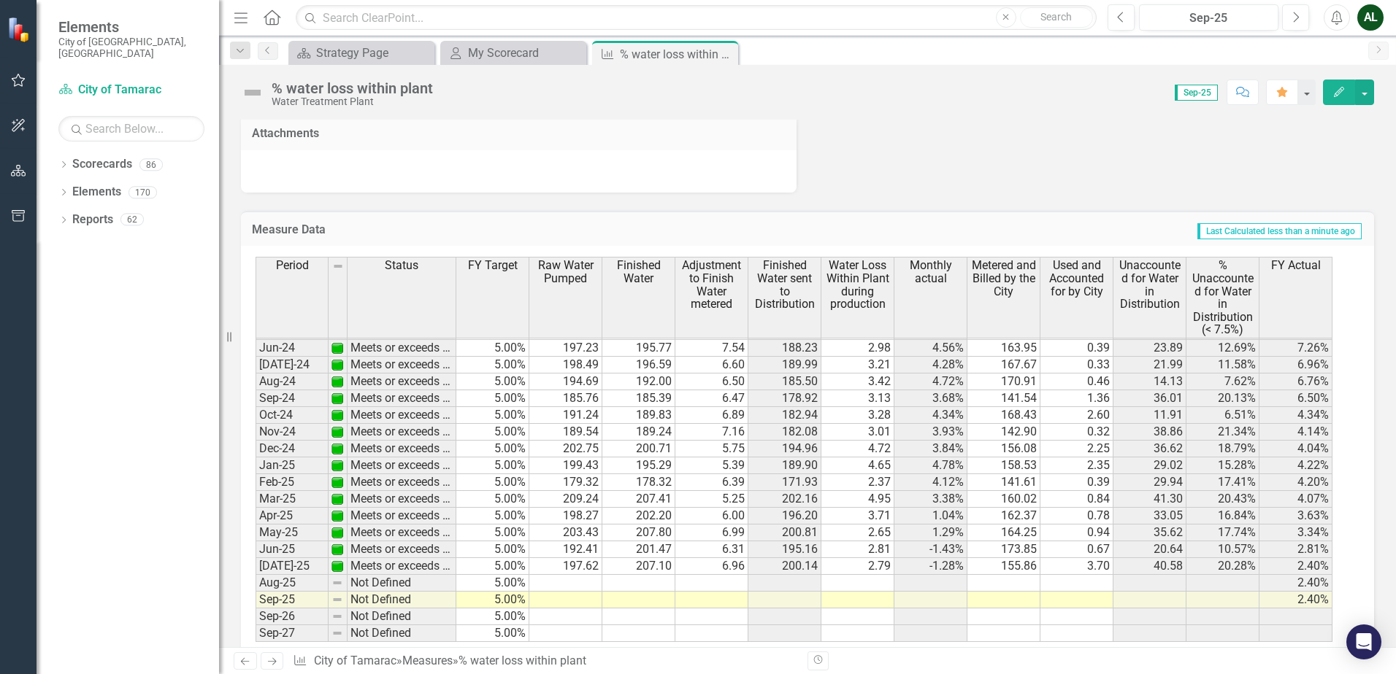
click at [580, 554] on tbody "Feb-23 Below target 5.00% 175.56 167.42 5.68 161.74 2.03 7.87% 167.91 2.86 -9.0…" at bounding box center [793, 357] width 1077 height 572
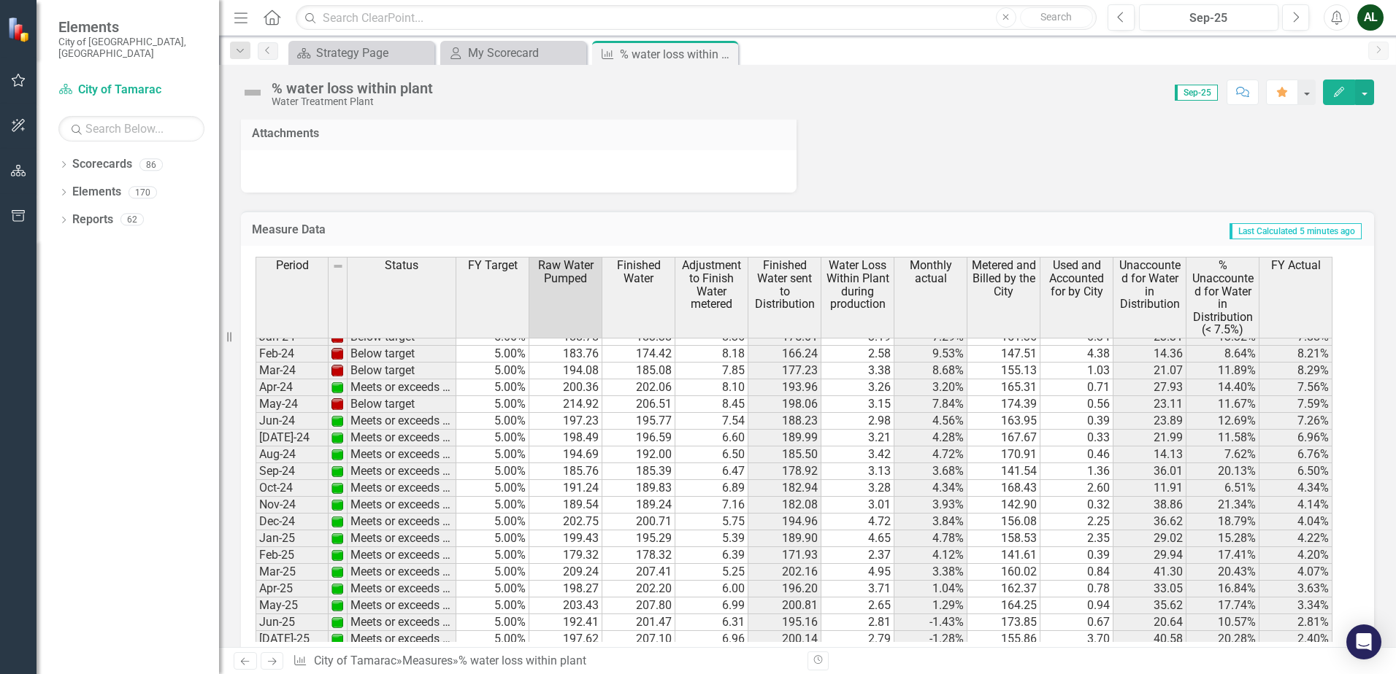
scroll to position [536, 0]
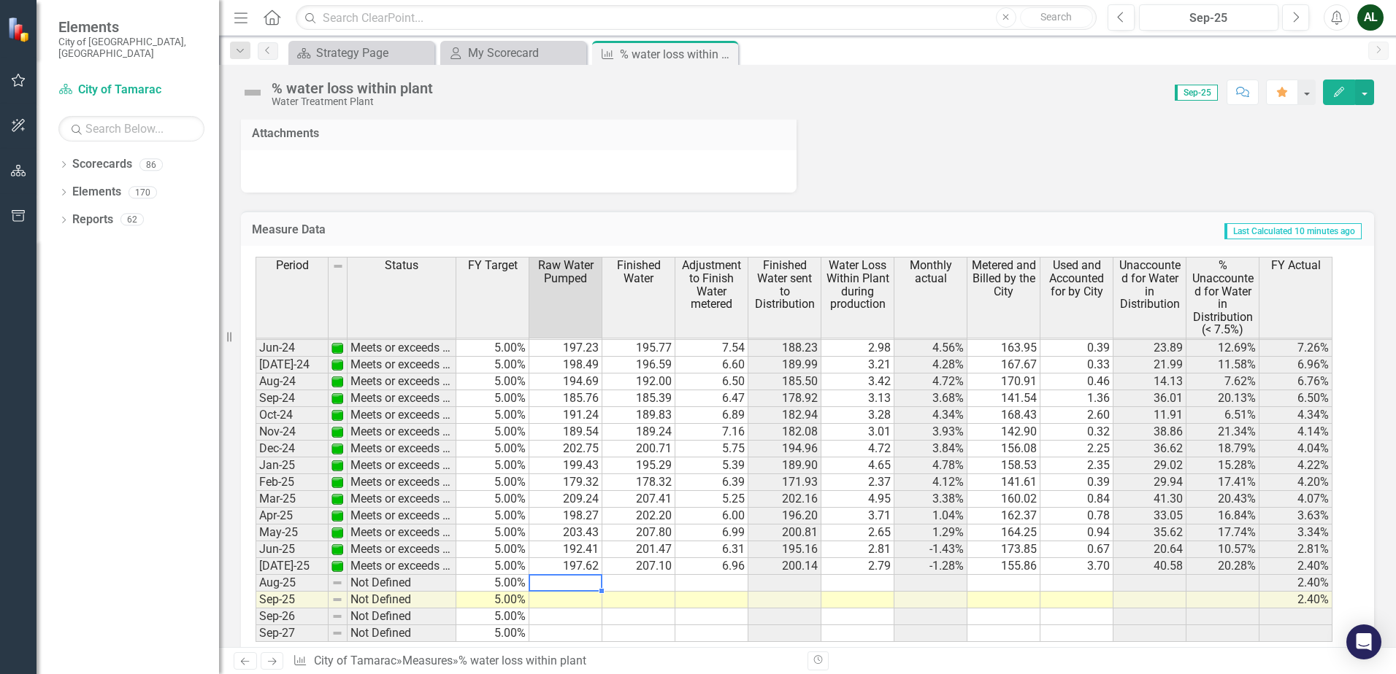
click at [572, 575] on td at bounding box center [565, 583] width 73 height 17
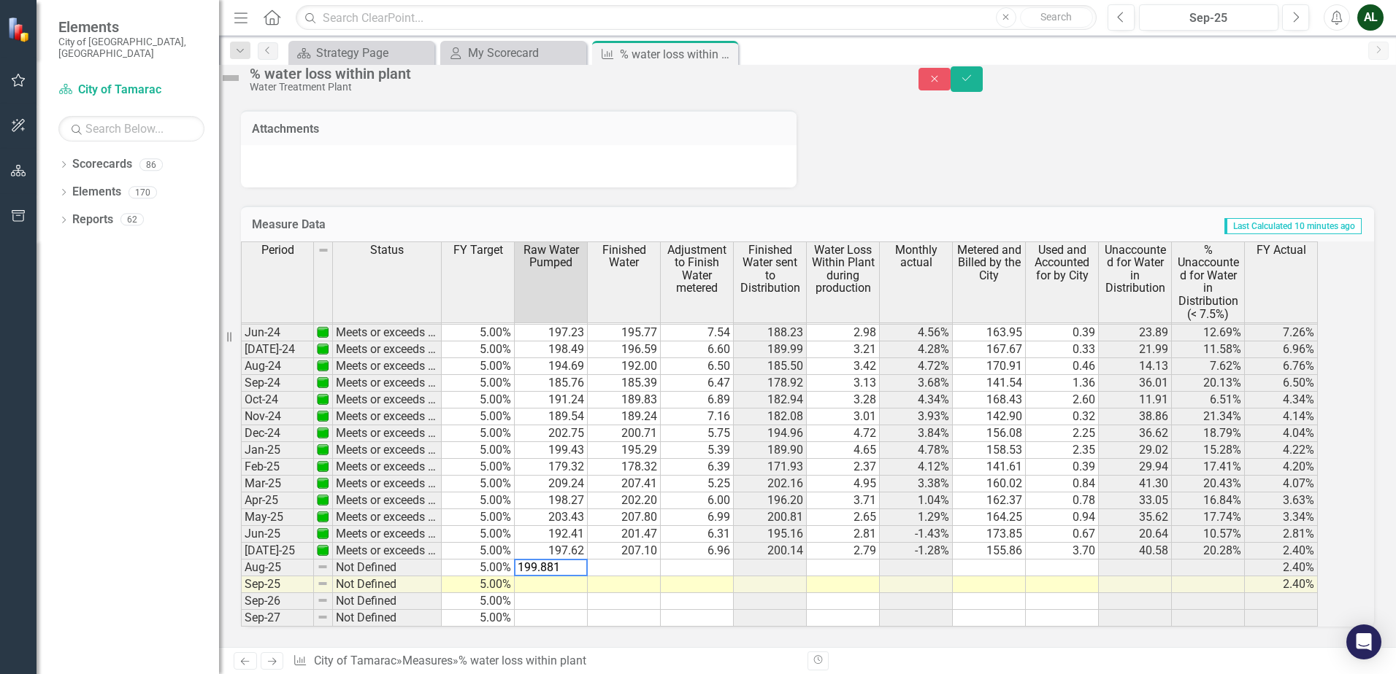
click at [636, 560] on td at bounding box center [624, 568] width 73 height 17
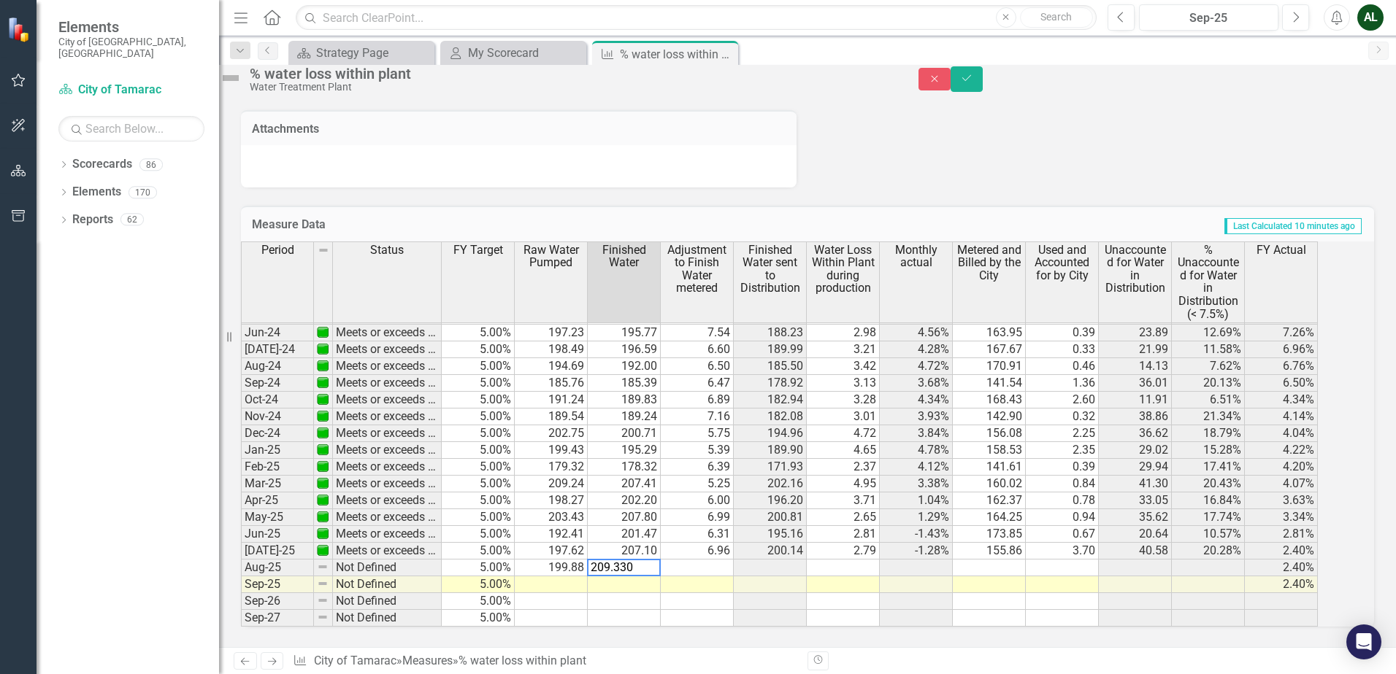
click at [715, 560] on td at bounding box center [697, 568] width 73 height 17
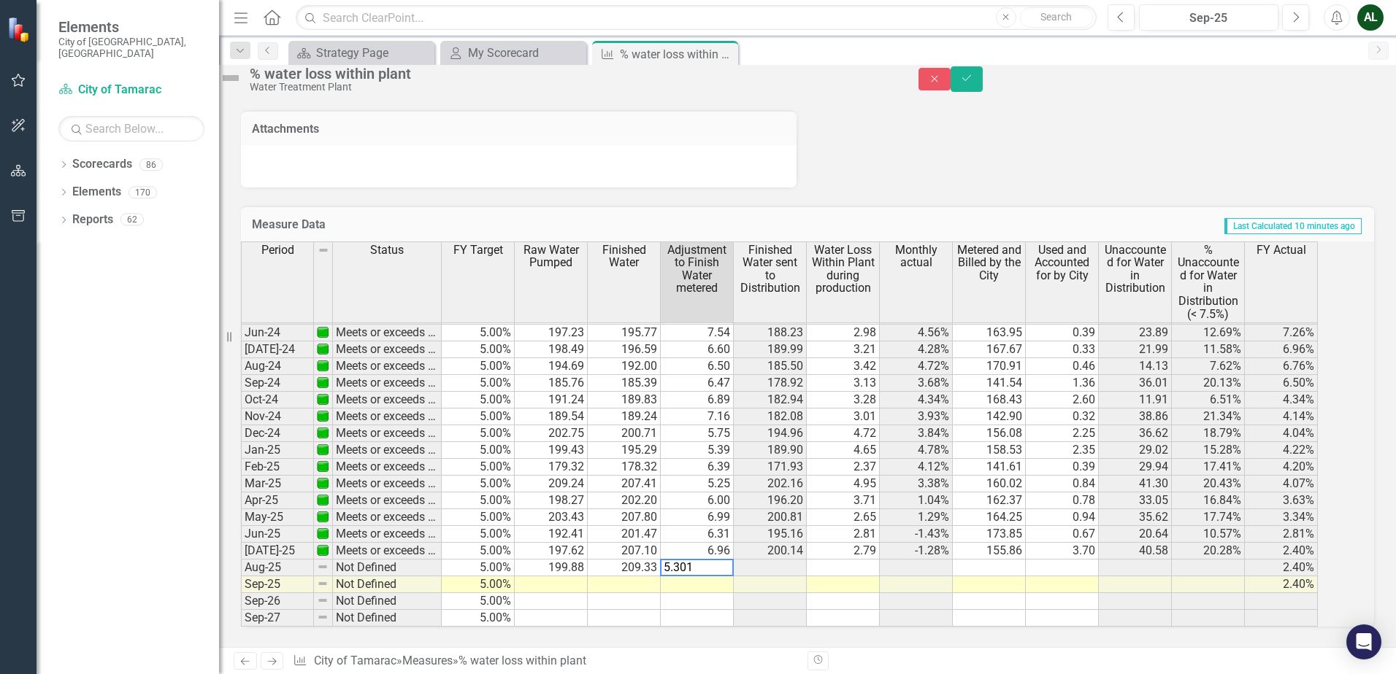
click at [879, 560] on td at bounding box center [843, 568] width 73 height 17
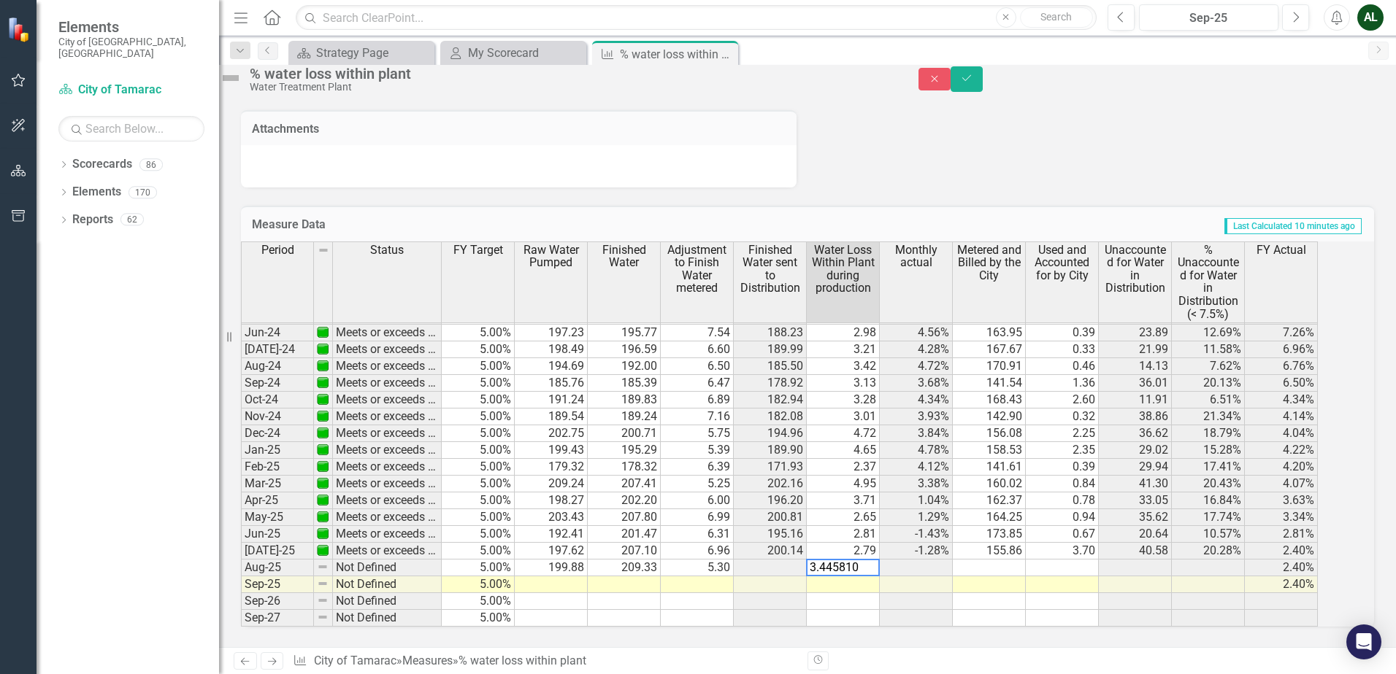
click at [928, 560] on td at bounding box center [916, 568] width 73 height 17
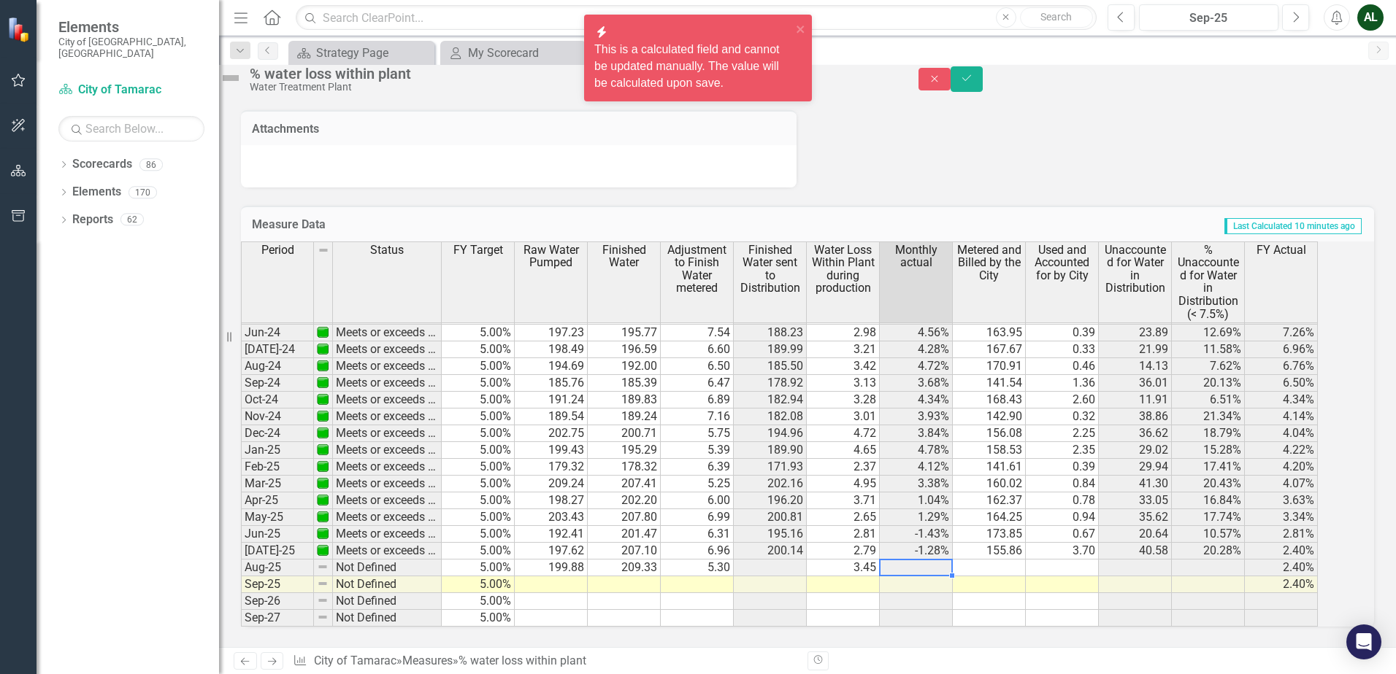
click at [1004, 560] on td at bounding box center [989, 568] width 73 height 17
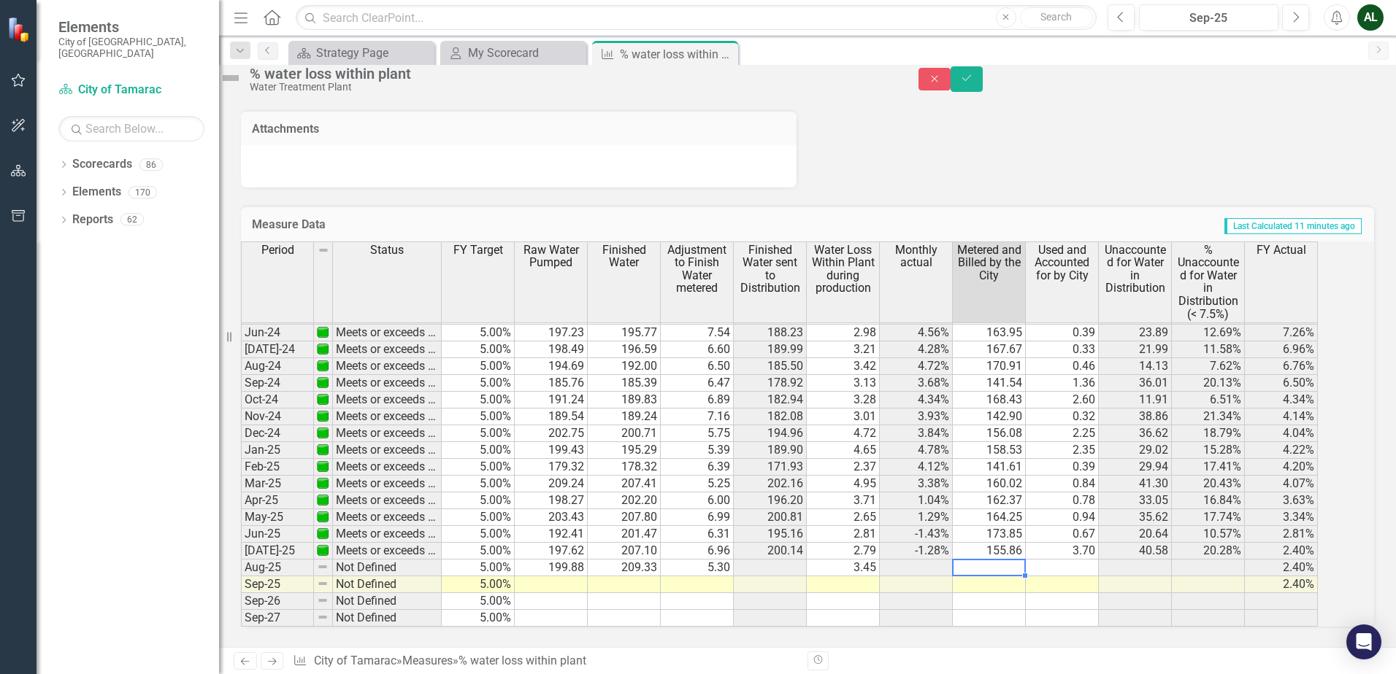
click at [997, 560] on td at bounding box center [989, 568] width 73 height 17
click at [997, 559] on textarea "161.878" at bounding box center [989, 568] width 74 height 18
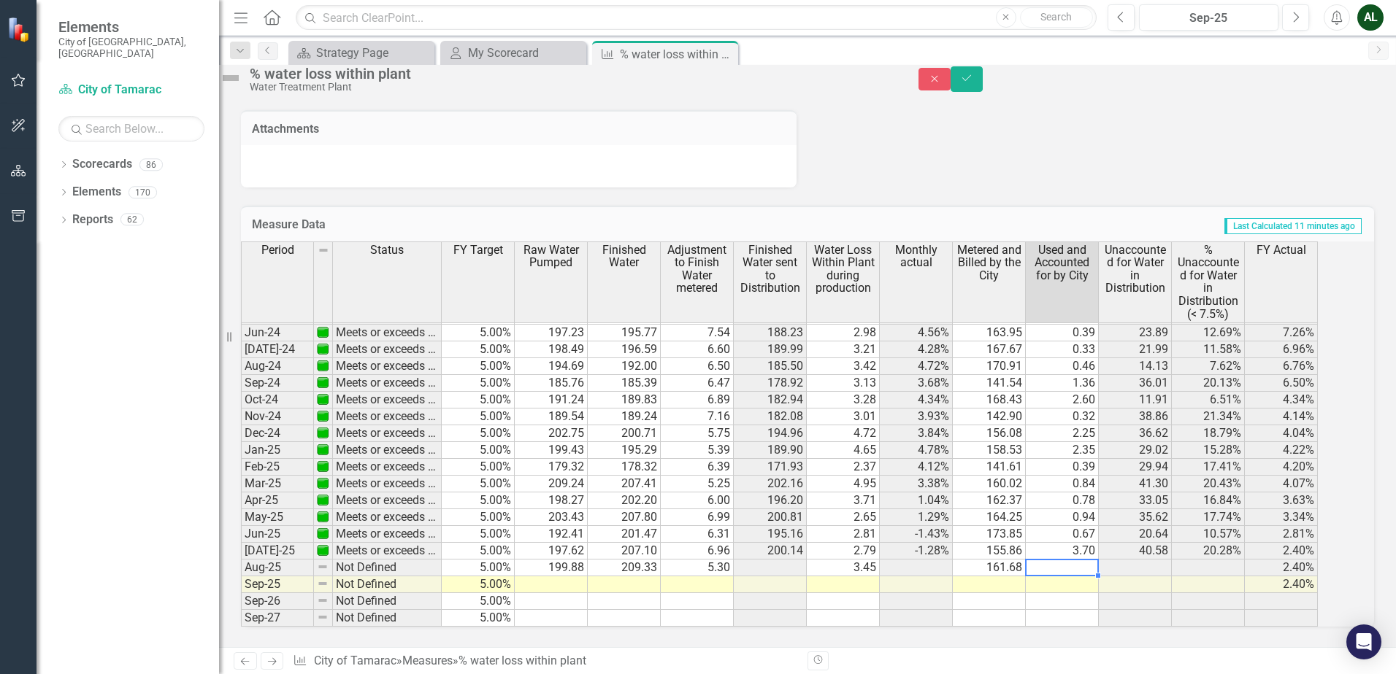
click at [1087, 560] on td at bounding box center [1061, 568] width 73 height 17
type textarea "1.366975"
click at [976, 493] on td "162.37" at bounding box center [989, 501] width 73 height 17
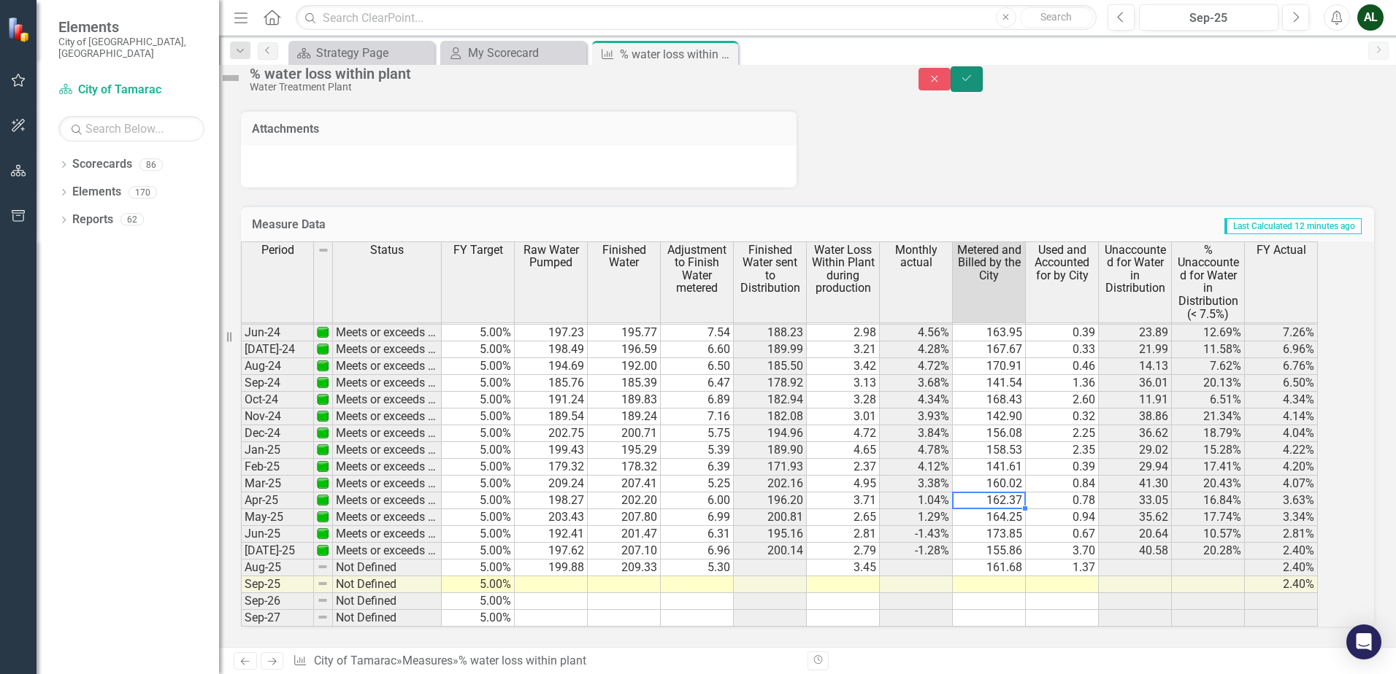
click at [973, 83] on icon "Save" at bounding box center [966, 78] width 13 height 10
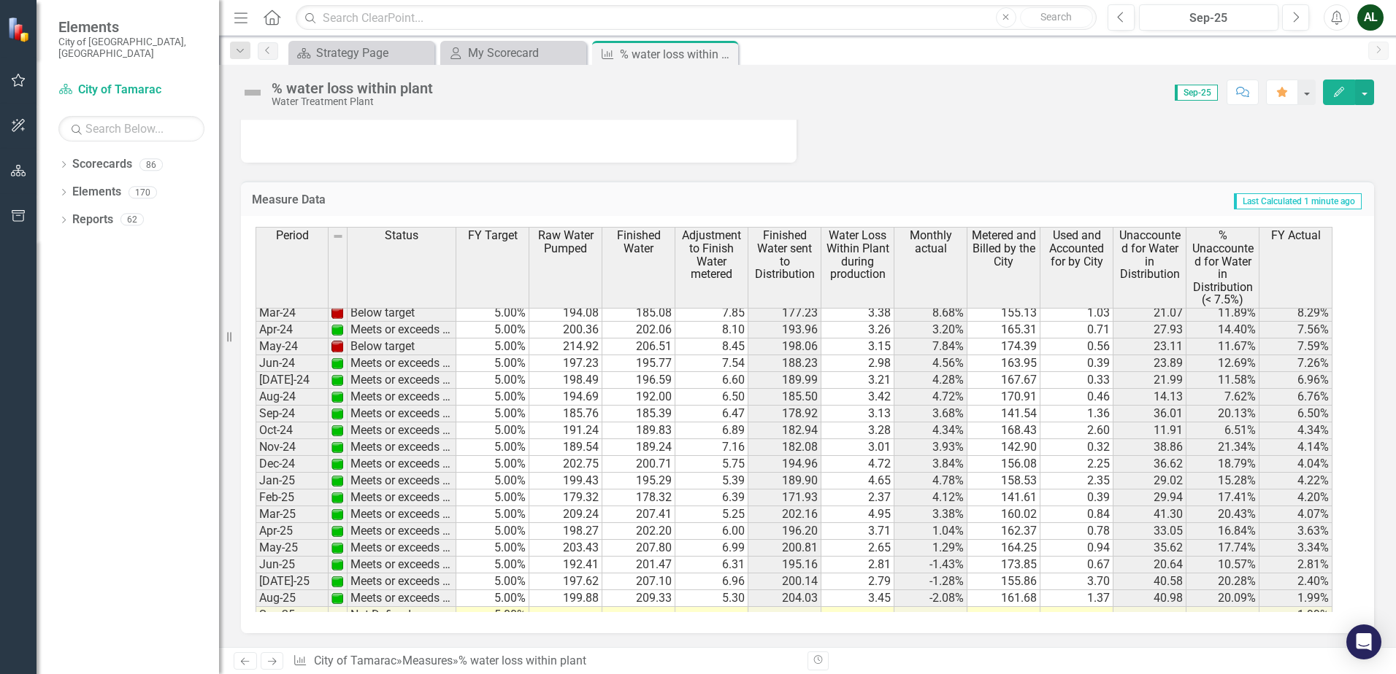
scroll to position [318, 0]
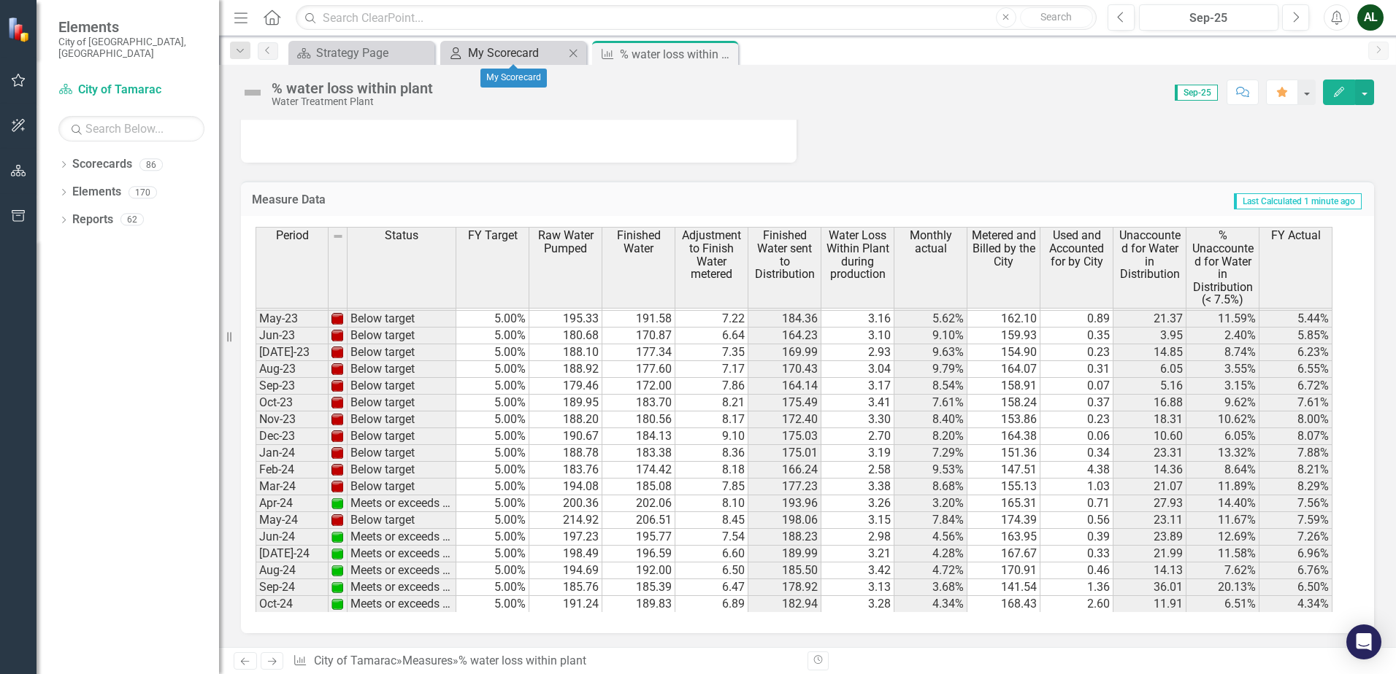
click at [526, 52] on div "My Scorecard" at bounding box center [516, 53] width 96 height 18
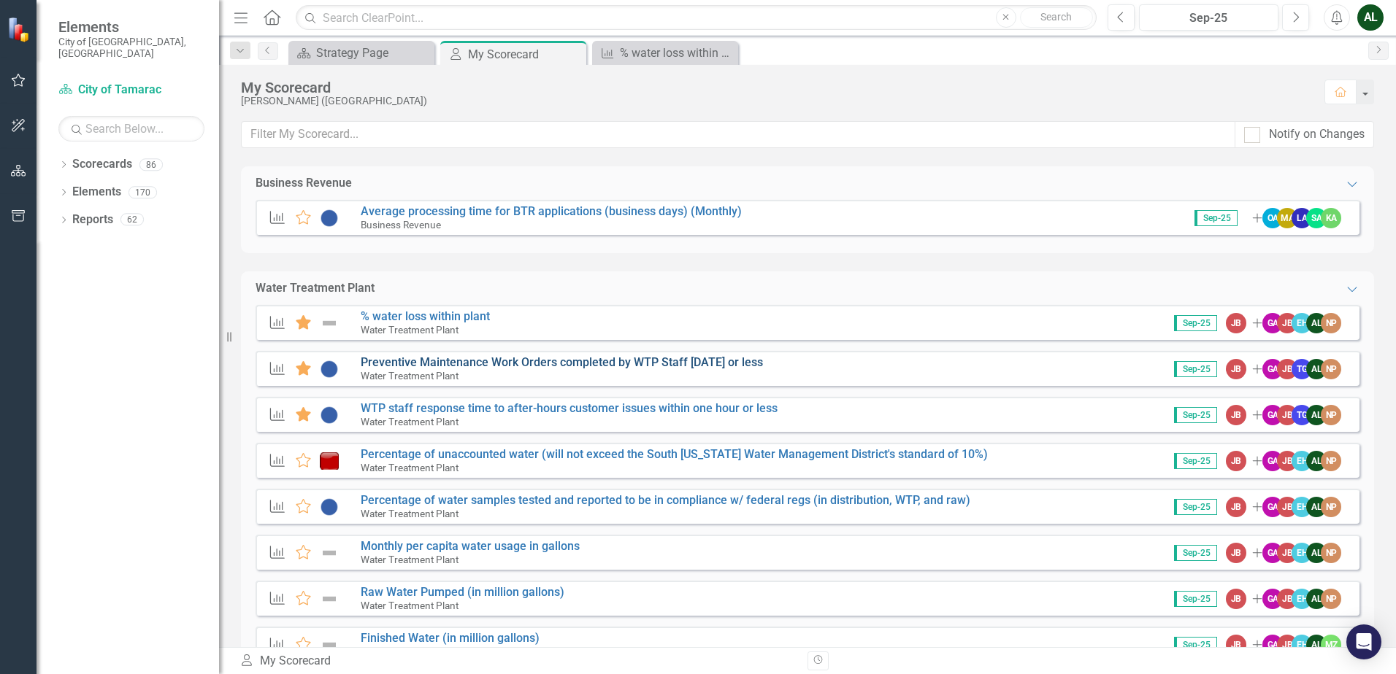
click at [456, 364] on link "Preventive Maintenance Work Orders completed by WTP Staff [DATE] or less" at bounding box center [562, 362] width 402 height 14
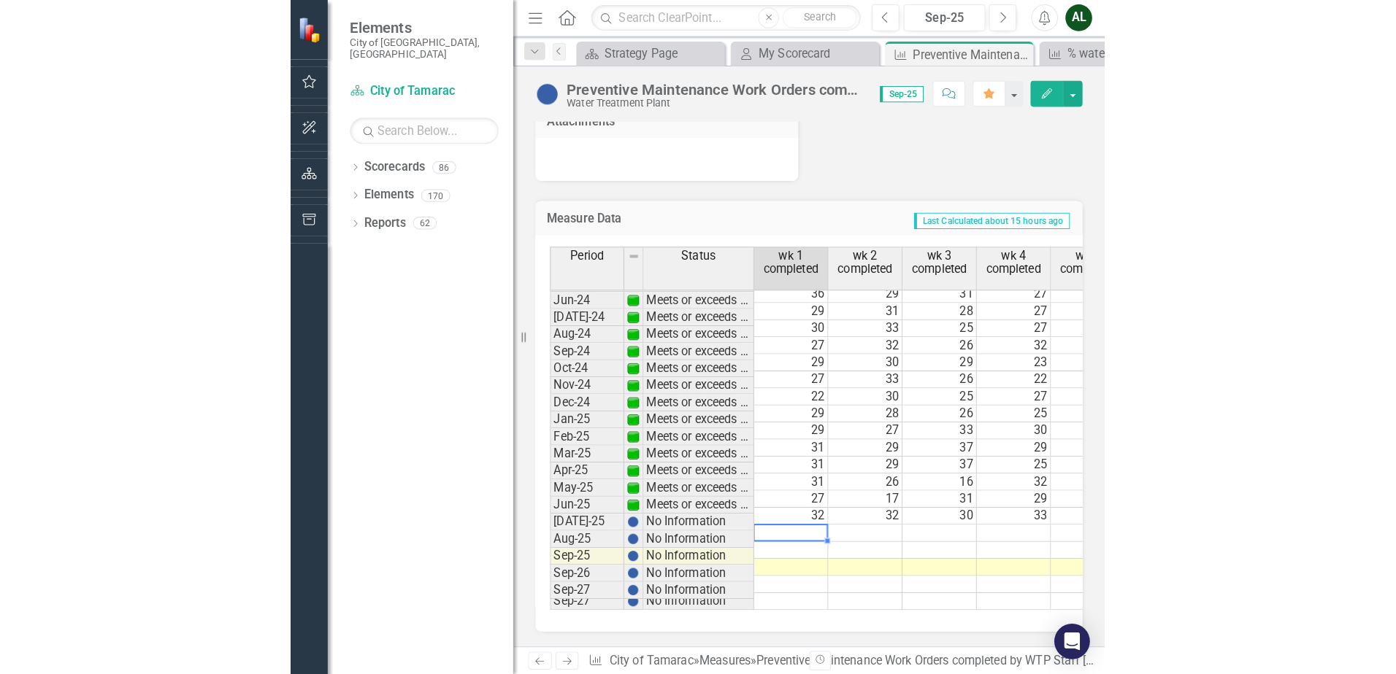
scroll to position [1088, 0]
